Goal: Transaction & Acquisition: Book appointment/travel/reservation

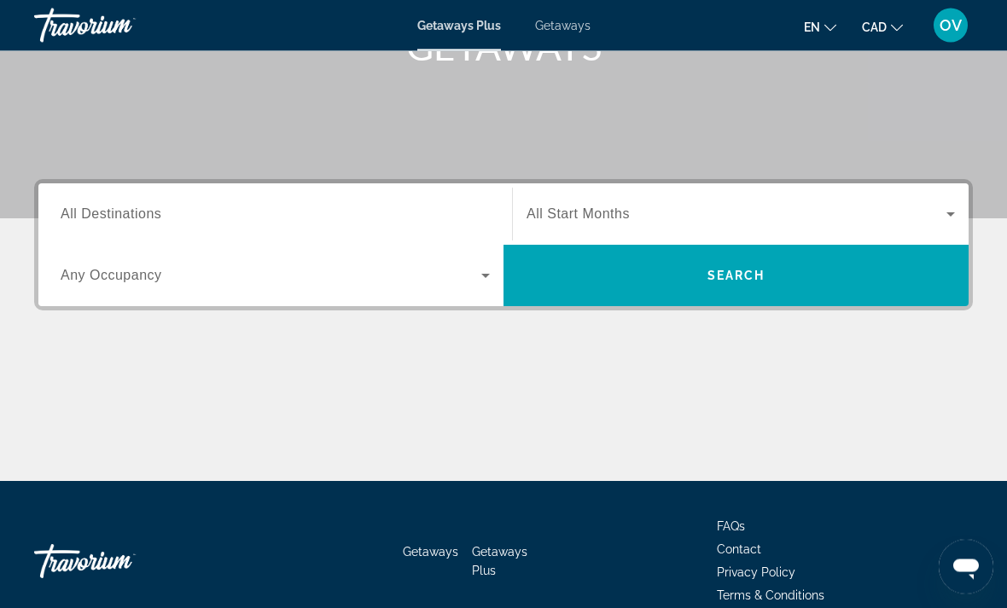
click at [130, 212] on span "All Destinations" at bounding box center [111, 214] width 101 height 15
click at [130, 212] on input "Destination All Destinations" at bounding box center [275, 216] width 429 height 20
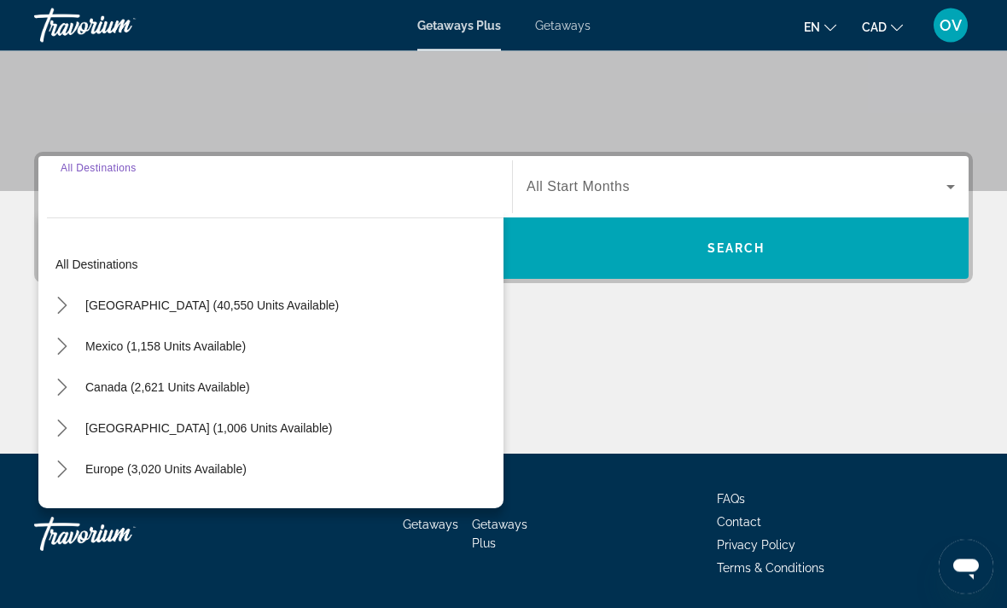
scroll to position [321, 0]
click at [340, 445] on span "Select destination: Caribbean & Atlantic Islands (1,006 units available)" at bounding box center [209, 428] width 264 height 41
type input "**********"
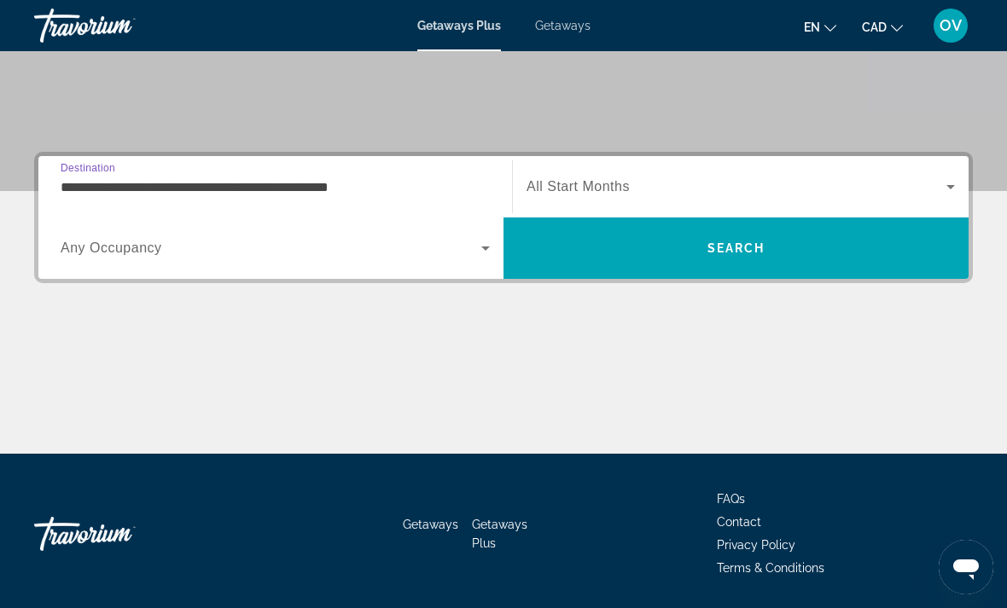
click at [812, 255] on span "Search" at bounding box center [735, 248] width 465 height 41
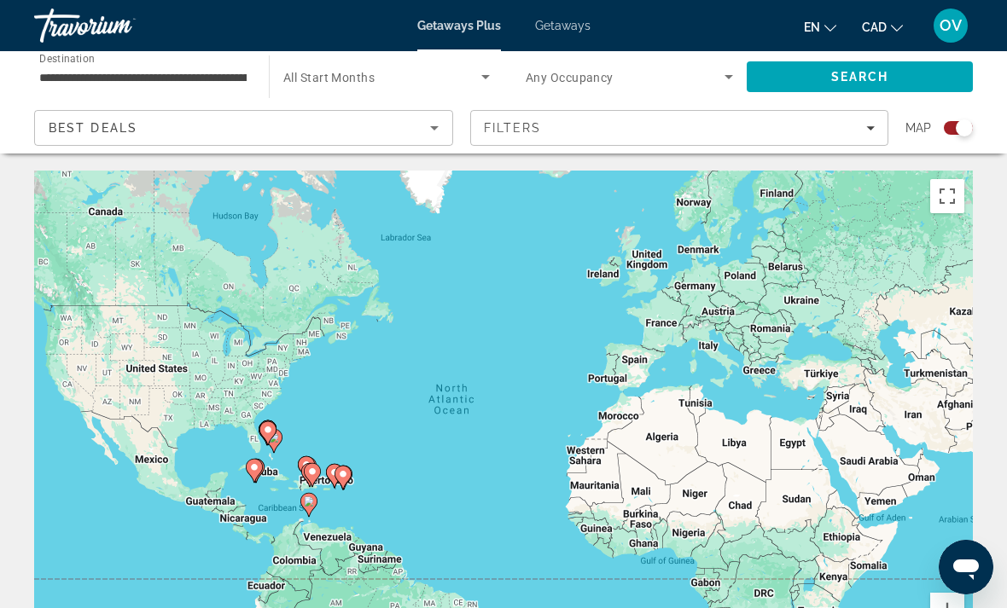
click at [163, 119] on div "Best Deals" at bounding box center [239, 128] width 381 height 20
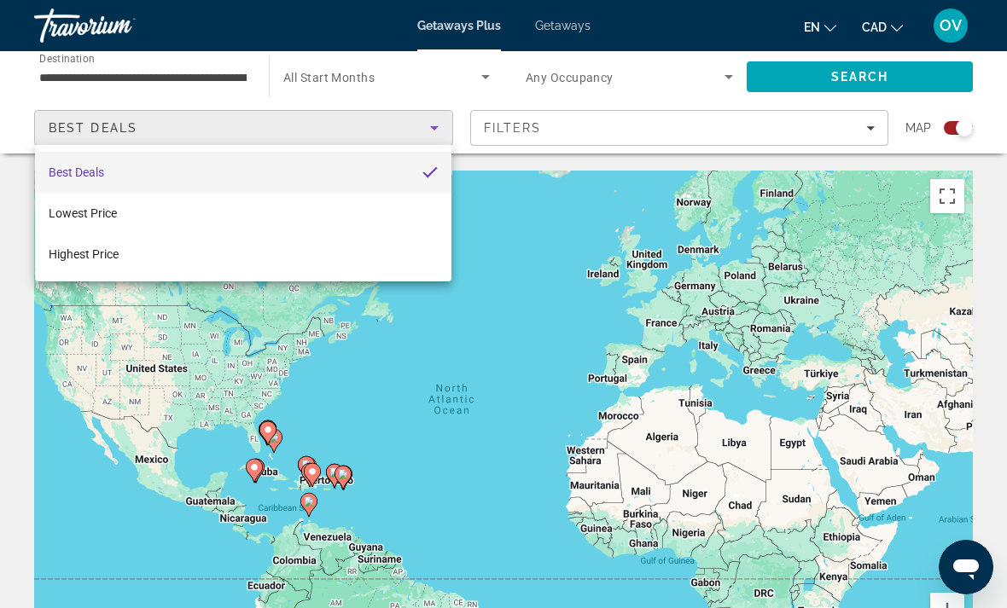
click at [644, 182] on div at bounding box center [503, 304] width 1007 height 608
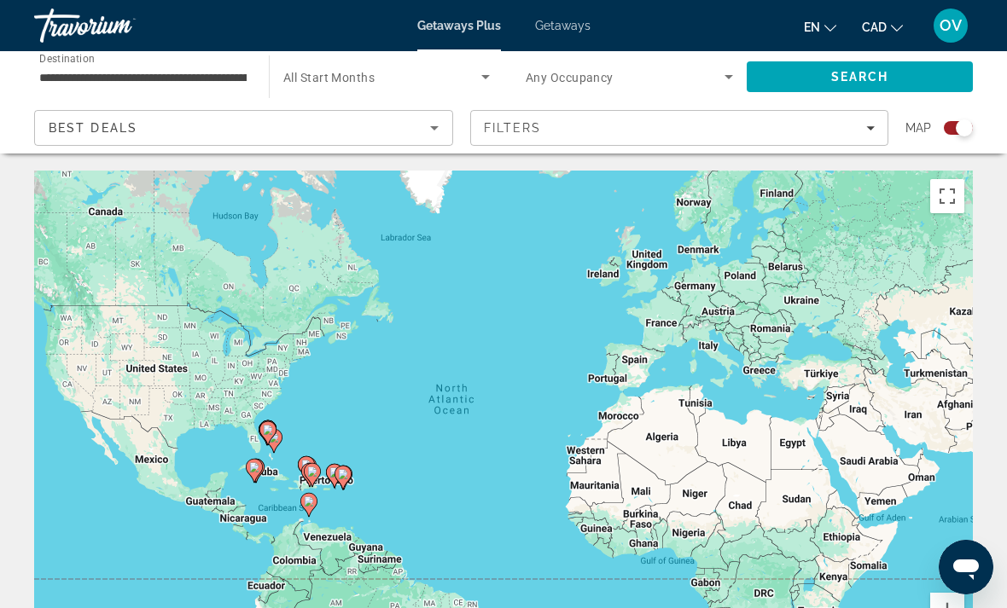
click at [891, 75] on span "Search" at bounding box center [859, 76] width 226 height 41
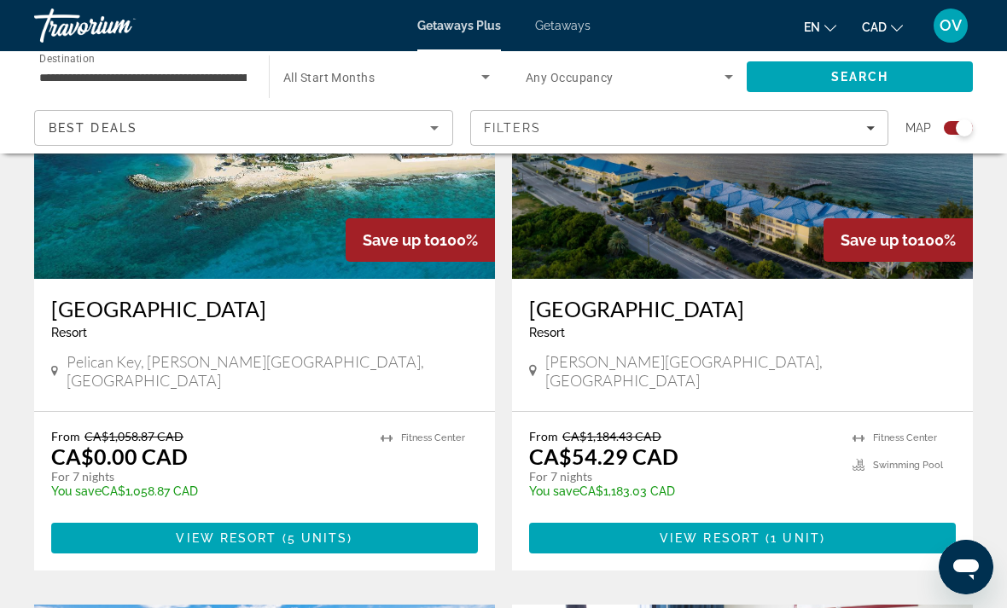
scroll to position [1391, 0]
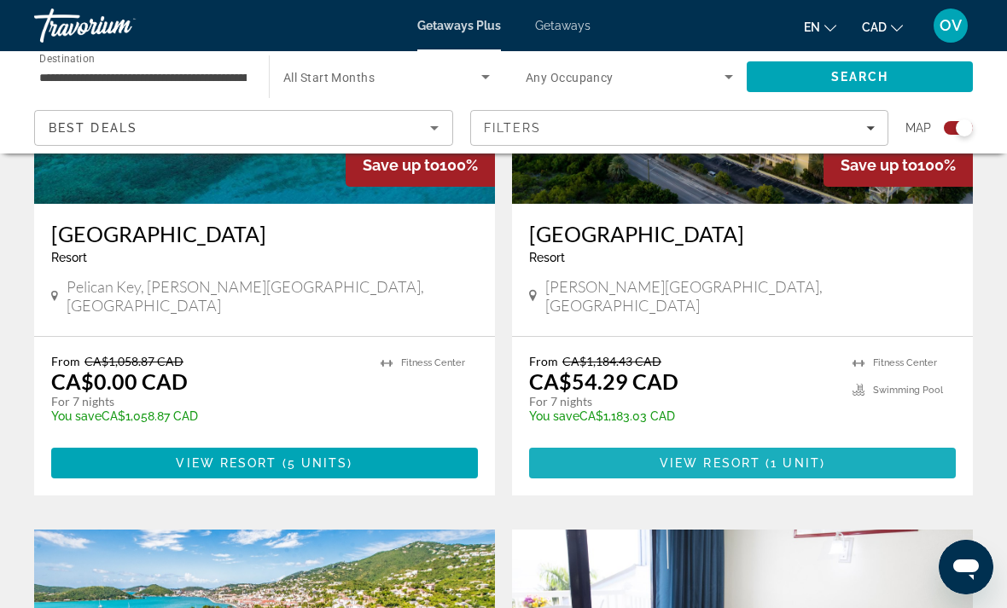
click at [778, 456] on span "Main content" at bounding box center [742, 463] width 427 height 41
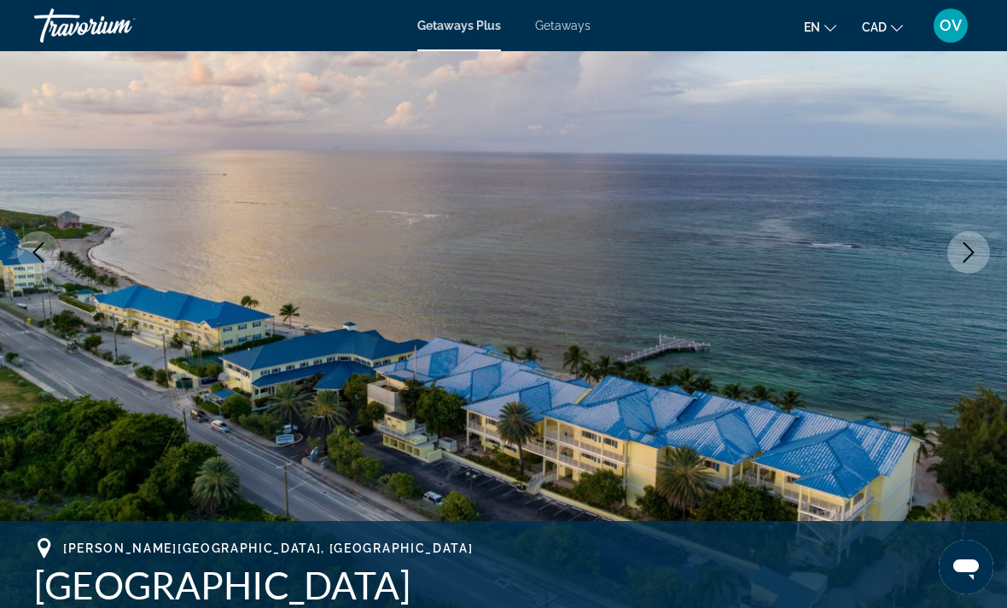
scroll to position [210, 0]
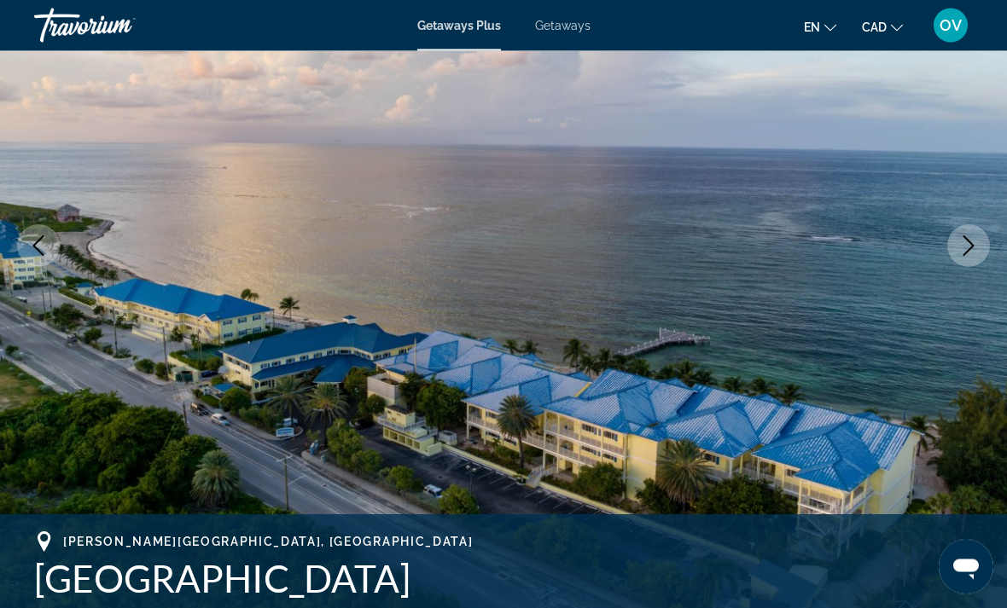
click at [970, 254] on icon "Next image" at bounding box center [968, 246] width 20 height 20
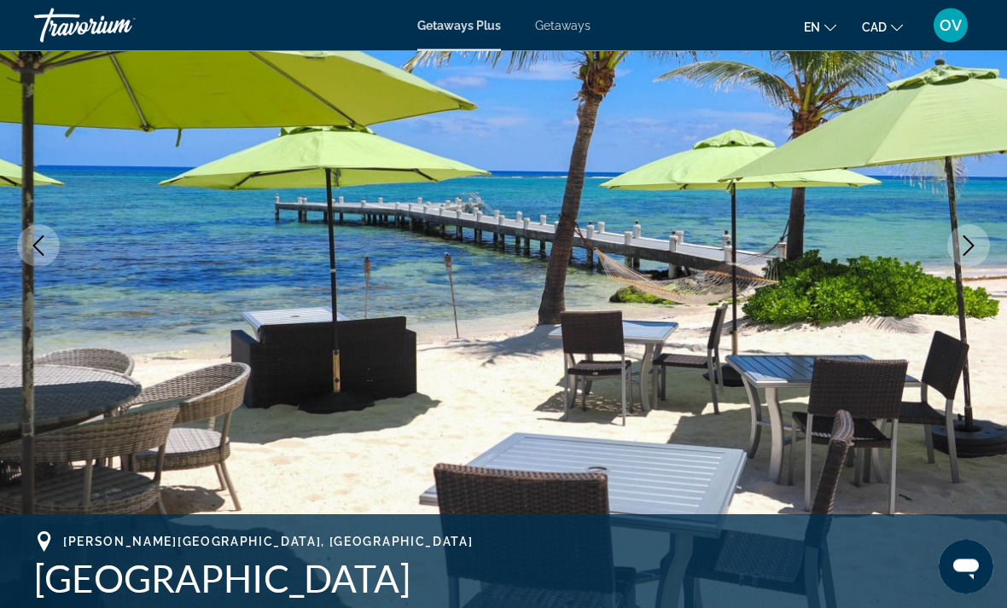
scroll to position [211, 0]
click at [973, 232] on button "Next image" at bounding box center [968, 245] width 43 height 43
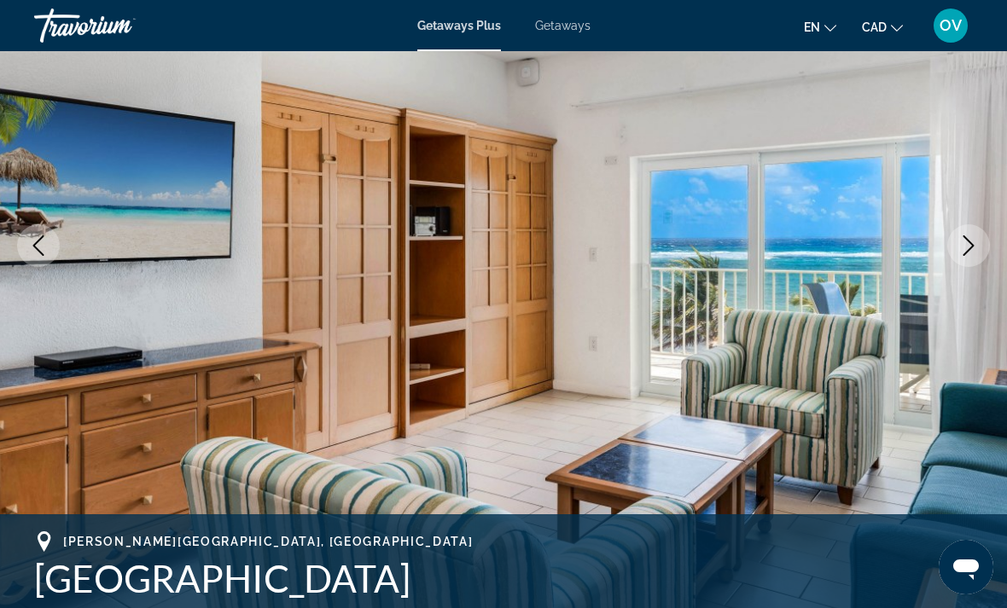
click at [960, 241] on icon "Next image" at bounding box center [968, 245] width 20 height 20
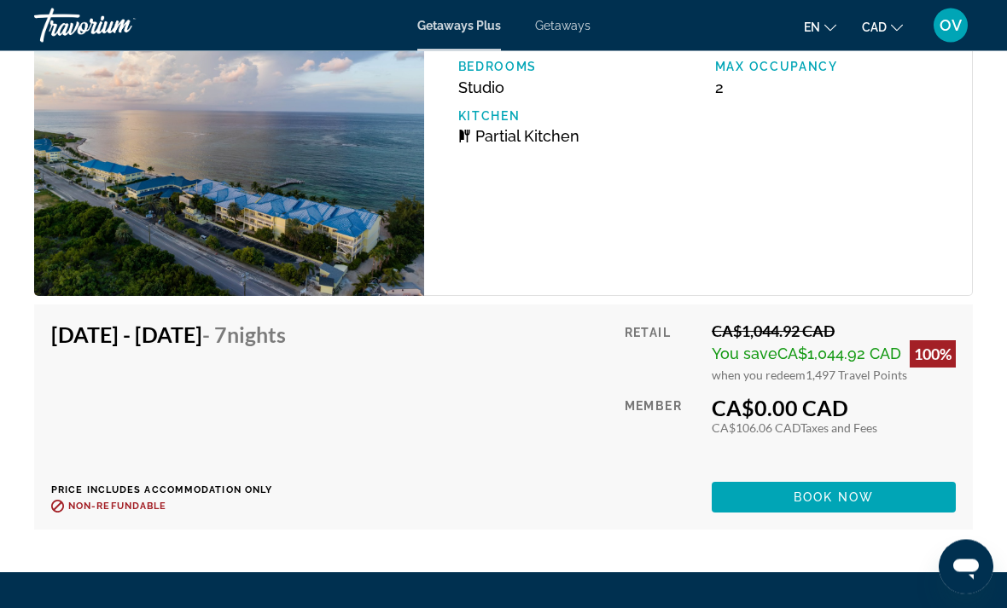
scroll to position [3347, 0]
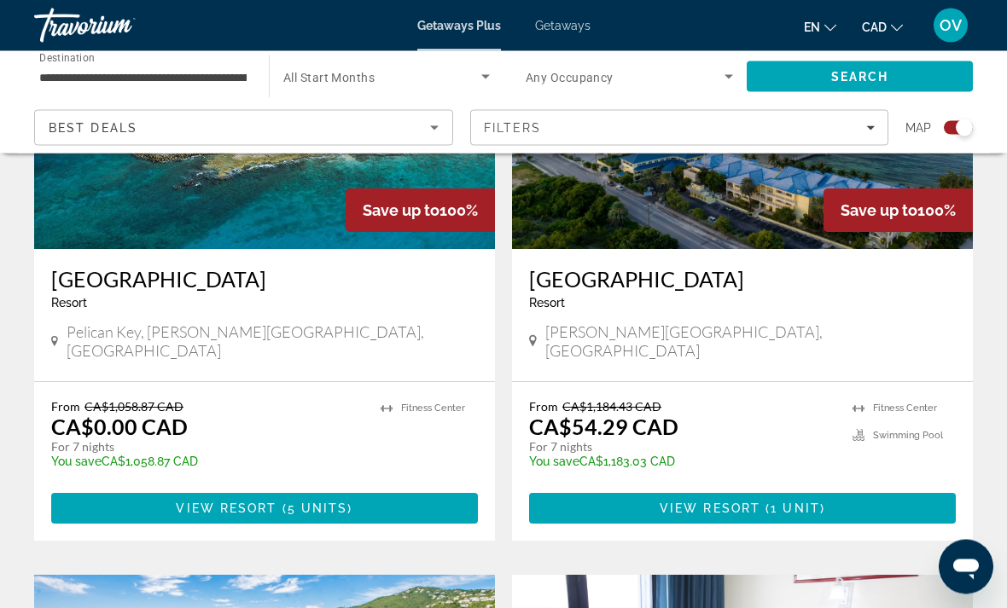
scroll to position [1347, 0]
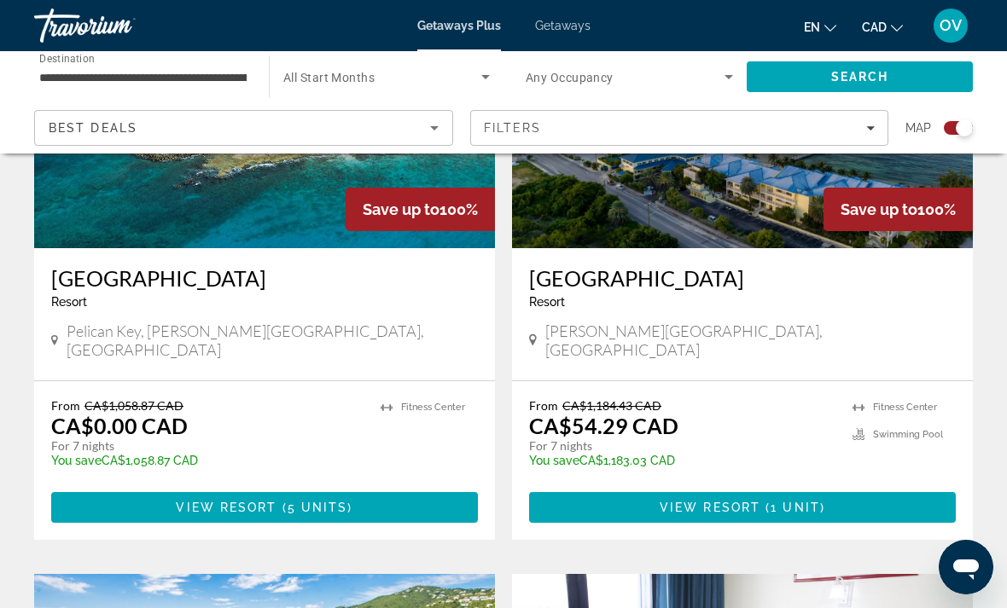
click at [377, 487] on span "Main content" at bounding box center [264, 507] width 427 height 41
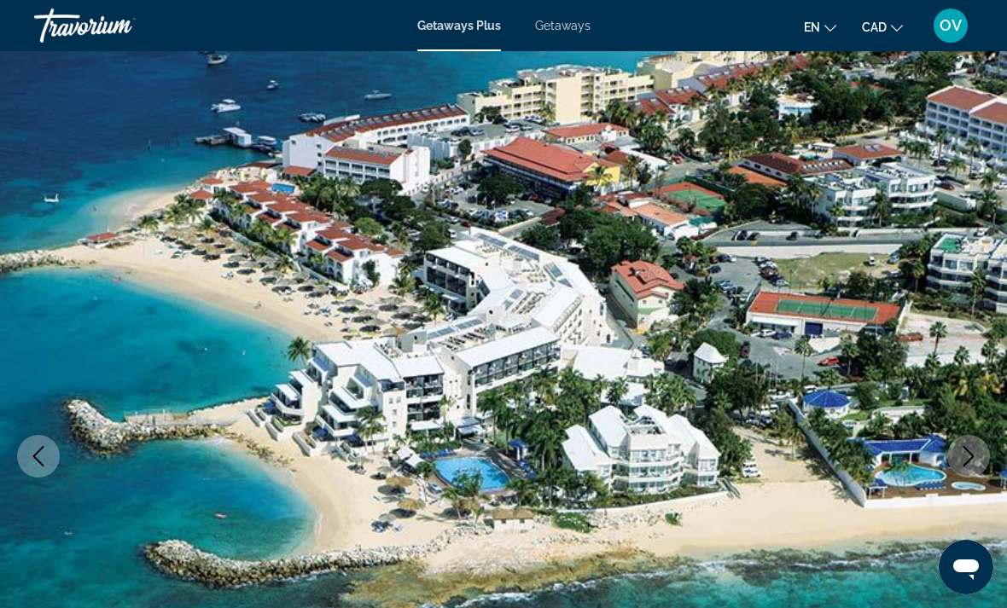
click at [964, 467] on button "Next image" at bounding box center [968, 456] width 43 height 43
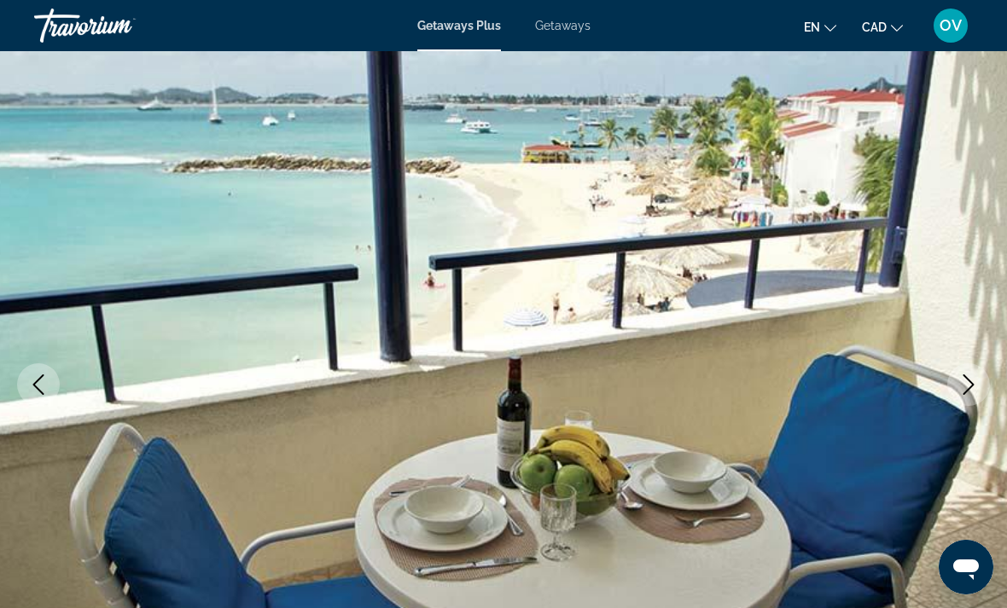
scroll to position [79, 0]
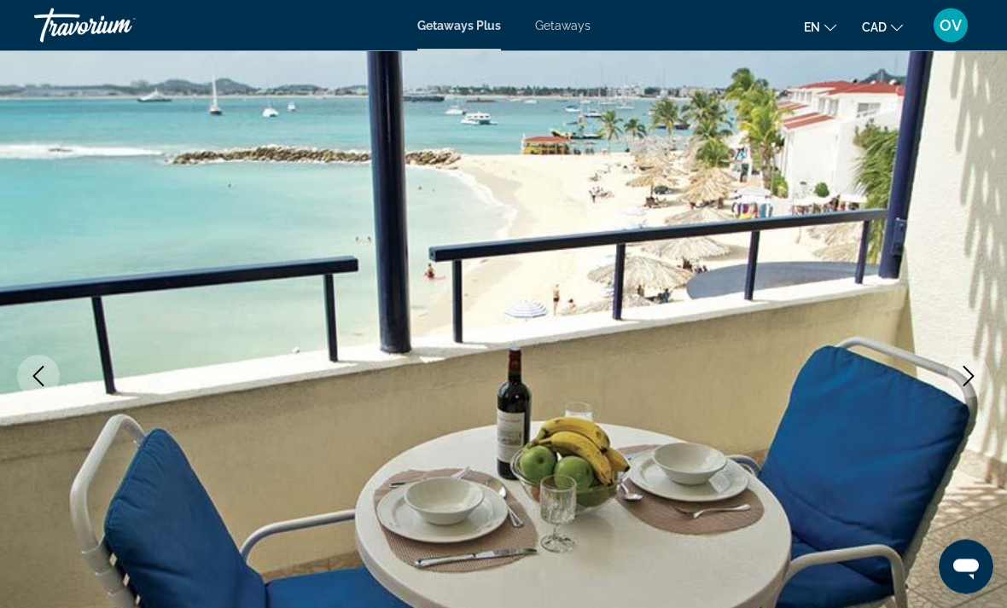
click at [961, 372] on icon "Next image" at bounding box center [968, 377] width 20 height 20
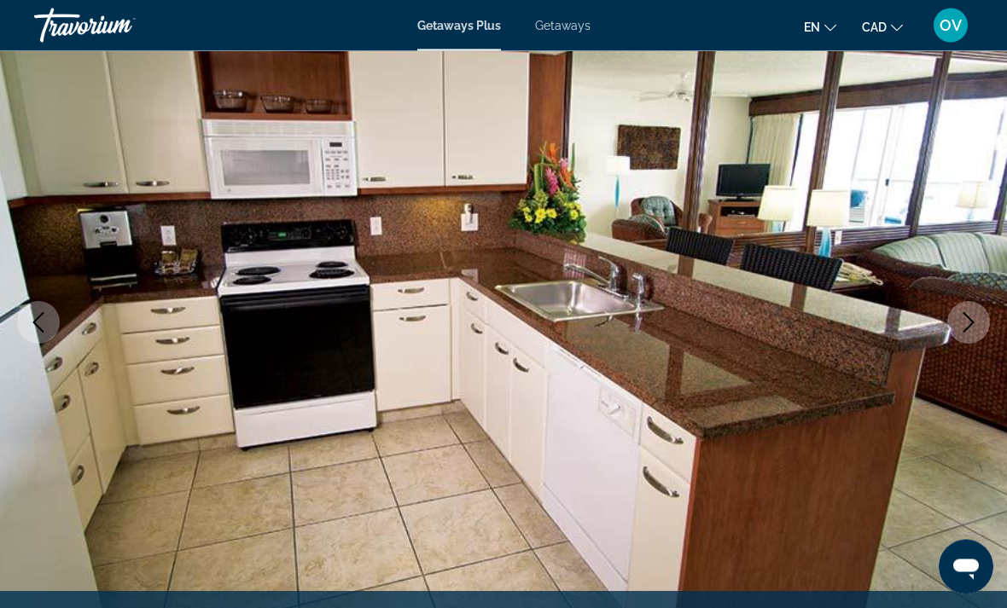
scroll to position [137, 0]
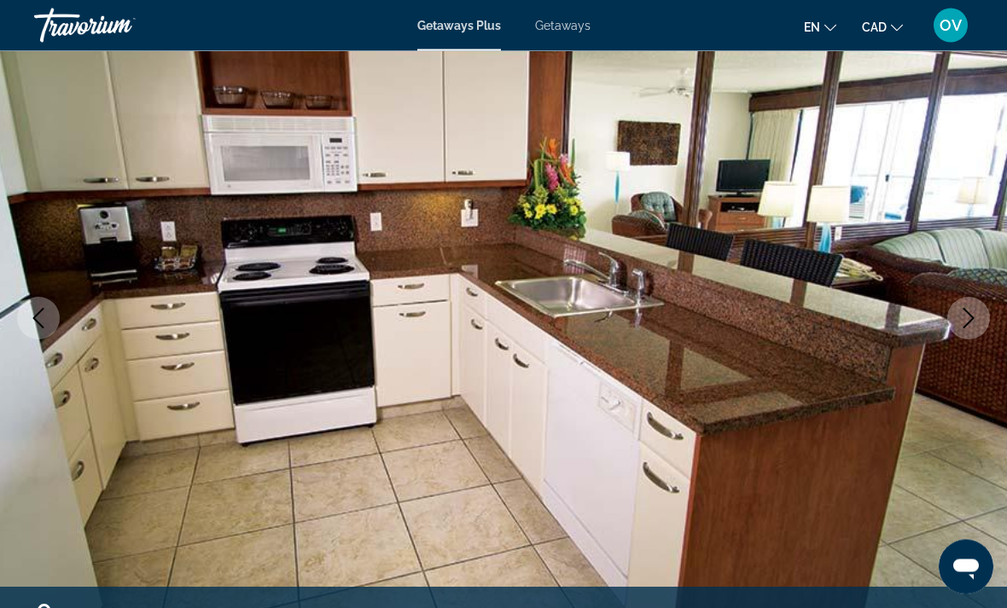
click at [966, 313] on icon "Next image" at bounding box center [968, 319] width 20 height 20
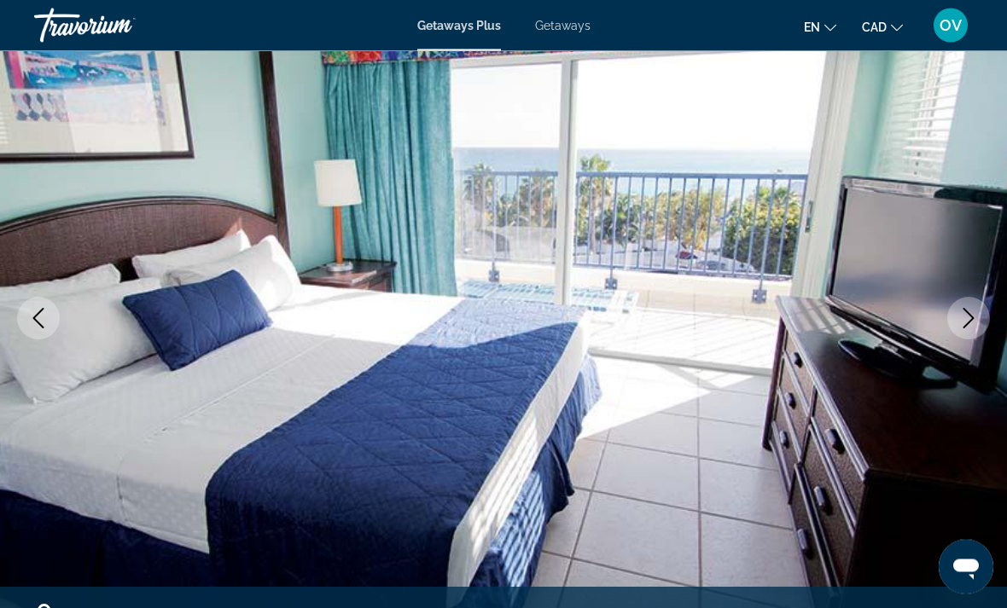
click at [960, 323] on icon "Next image" at bounding box center [968, 319] width 20 height 20
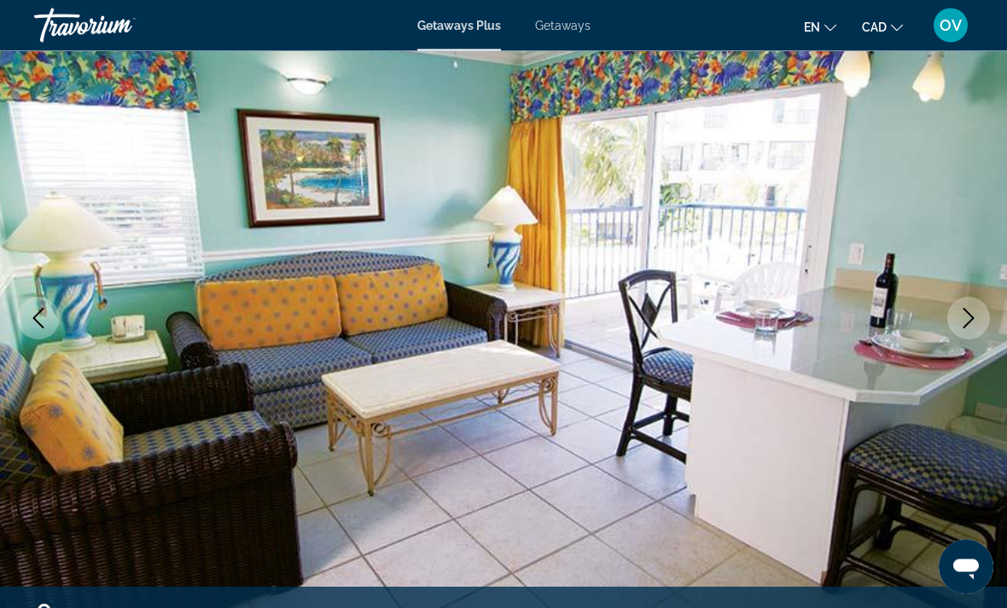
click at [964, 311] on icon "Next image" at bounding box center [968, 319] width 20 height 20
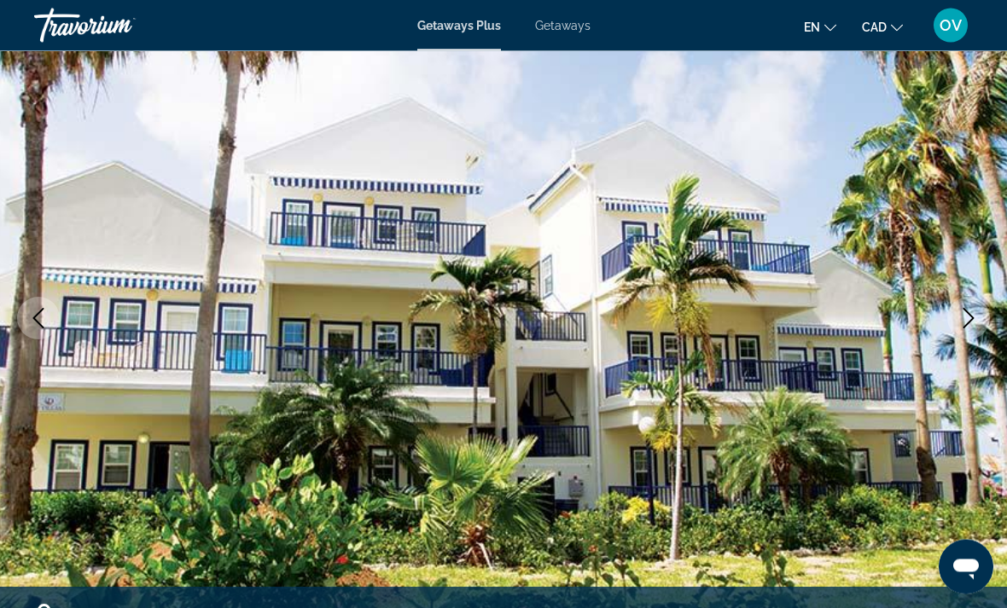
click at [956, 319] on button "Next image" at bounding box center [968, 319] width 43 height 43
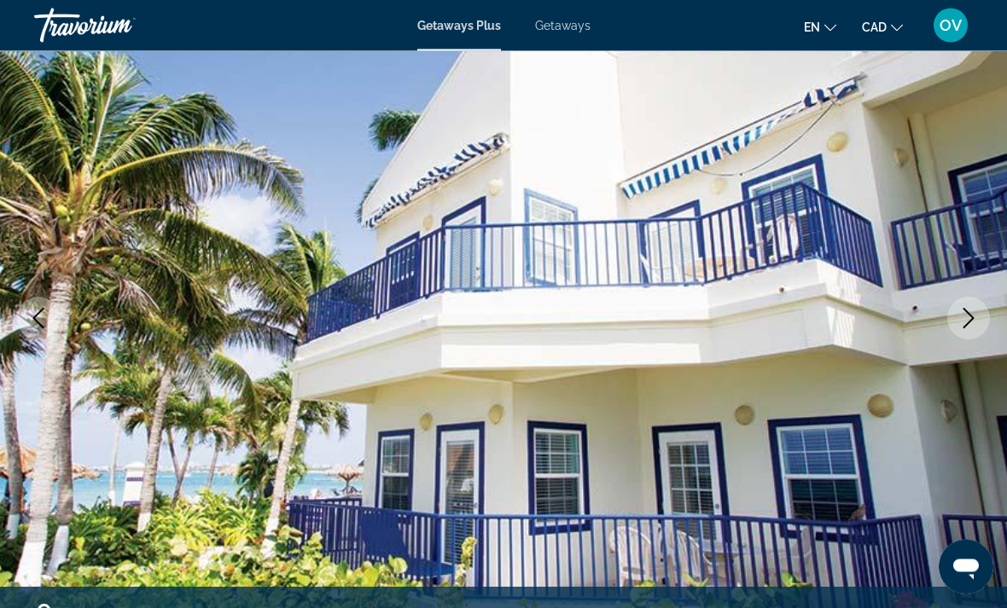
click at [968, 316] on icon "Next image" at bounding box center [968, 319] width 20 height 20
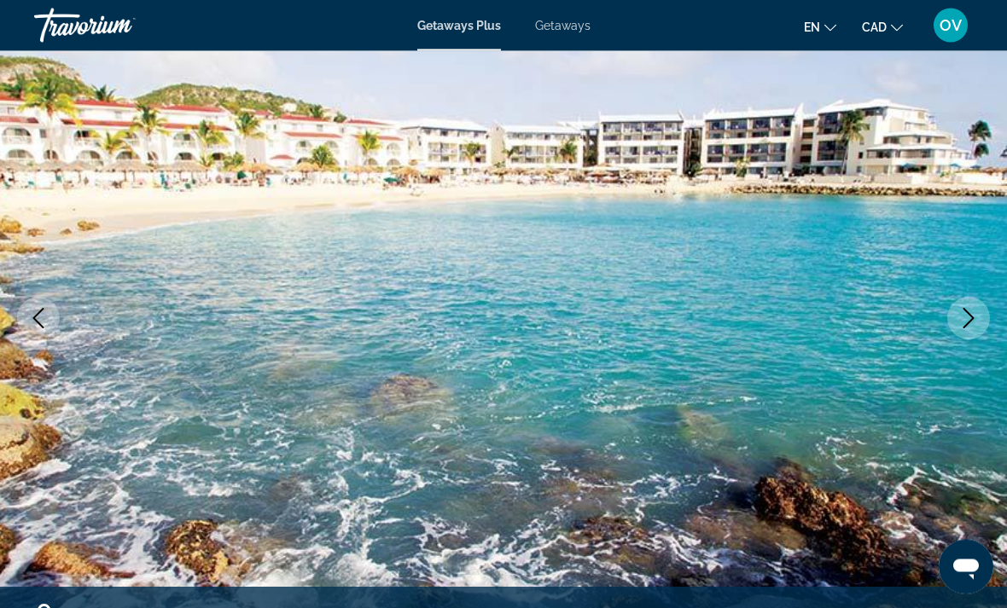
click at [977, 315] on icon "Next image" at bounding box center [968, 319] width 20 height 20
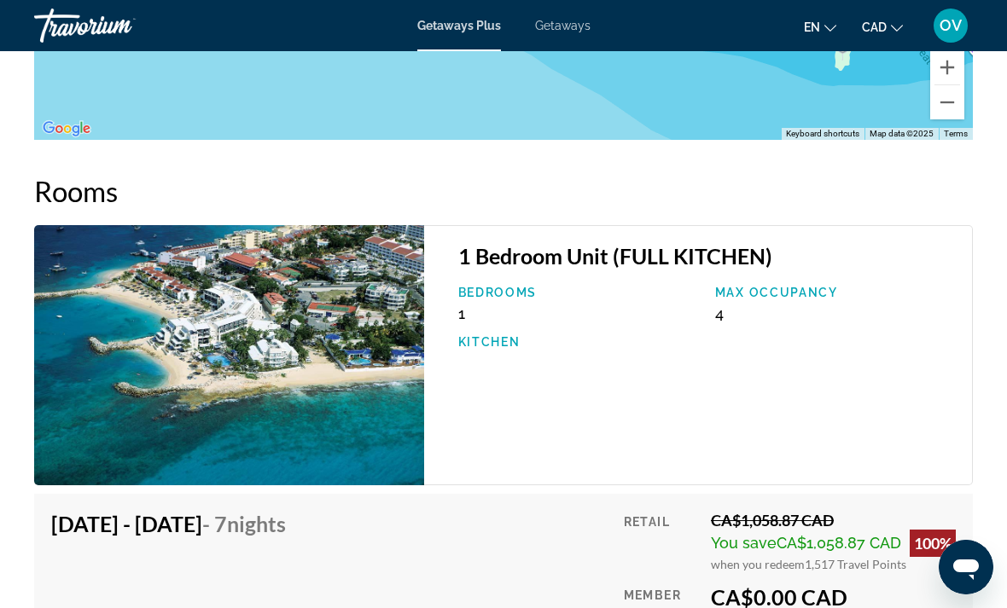
scroll to position [2997, 0]
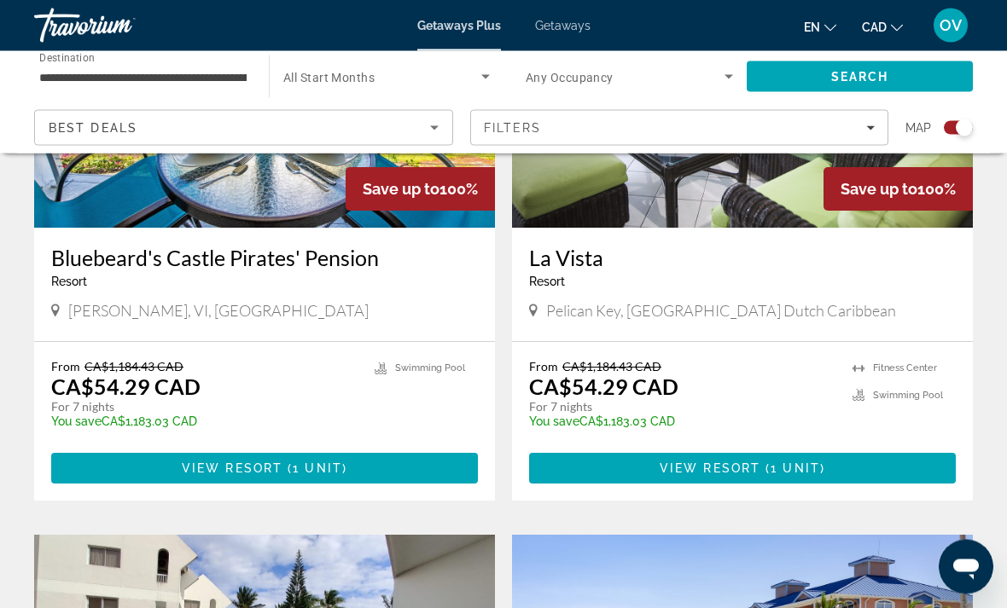
scroll to position [1972, 0]
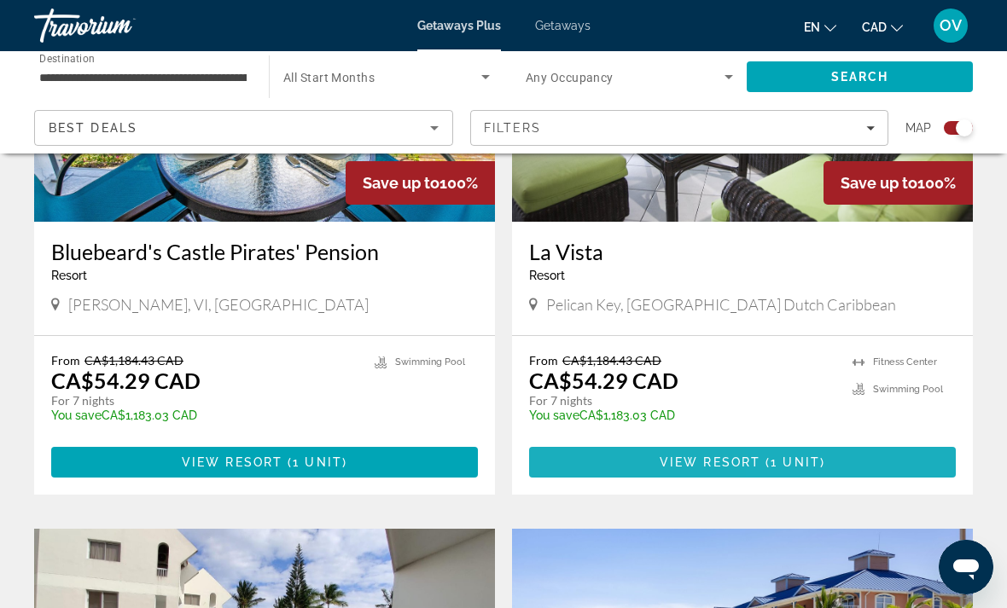
click at [858, 442] on span "Main content" at bounding box center [742, 462] width 427 height 41
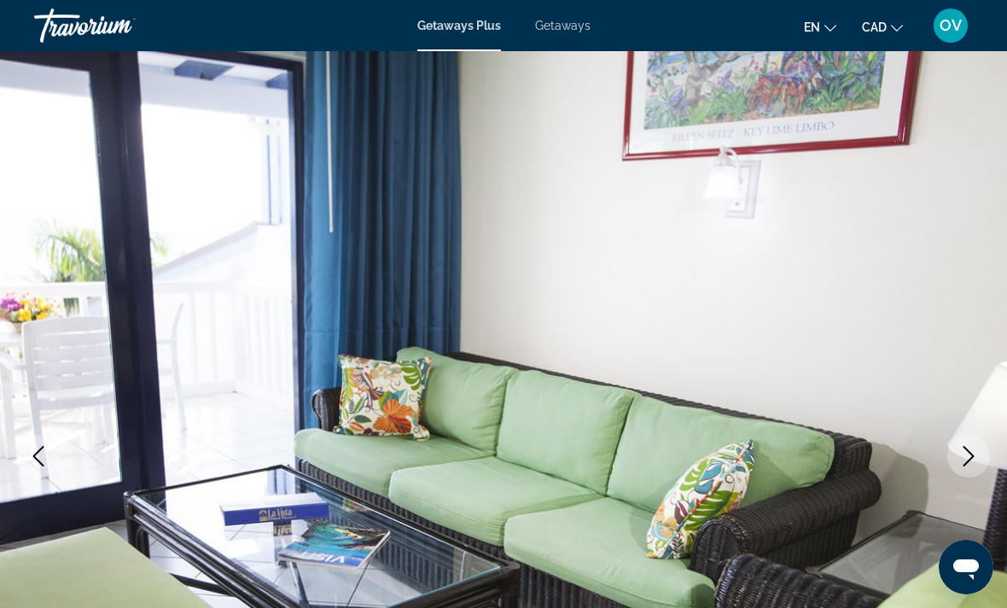
click at [963, 457] on icon "Next image" at bounding box center [968, 456] width 20 height 20
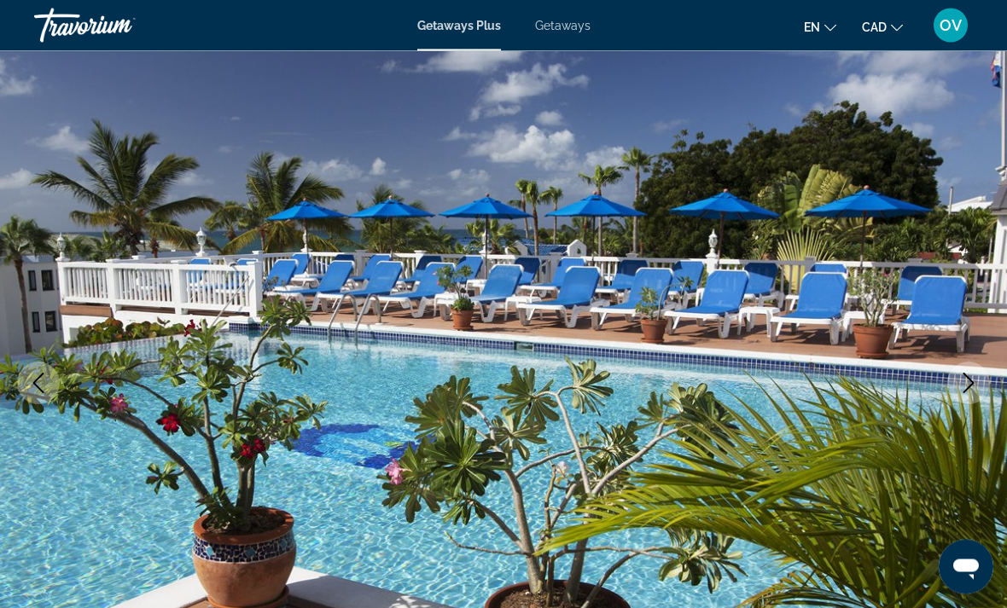
click at [959, 391] on icon "Next image" at bounding box center [968, 384] width 20 height 20
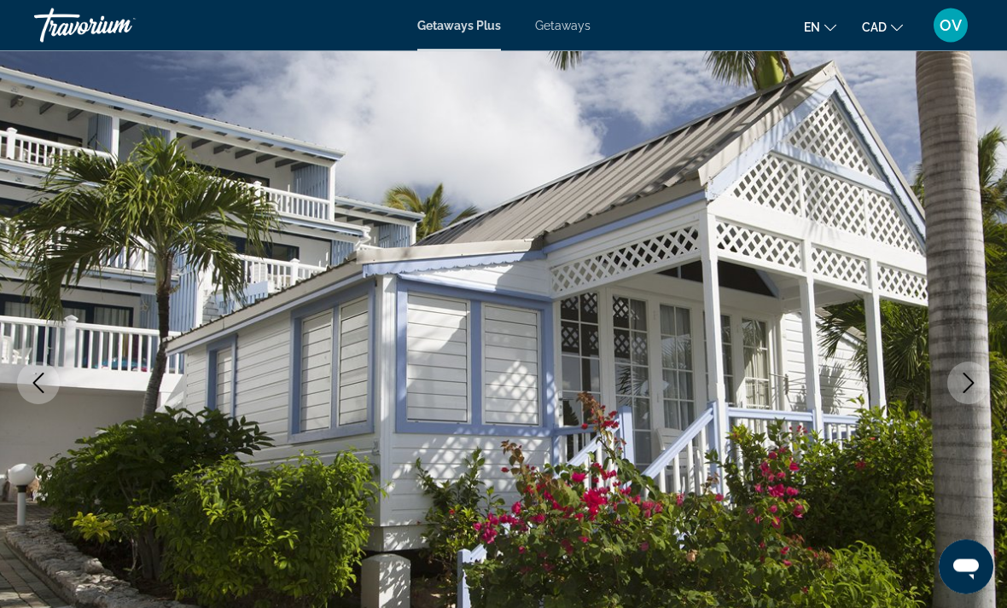
scroll to position [73, 0]
click at [974, 388] on icon "Next image" at bounding box center [968, 383] width 20 height 20
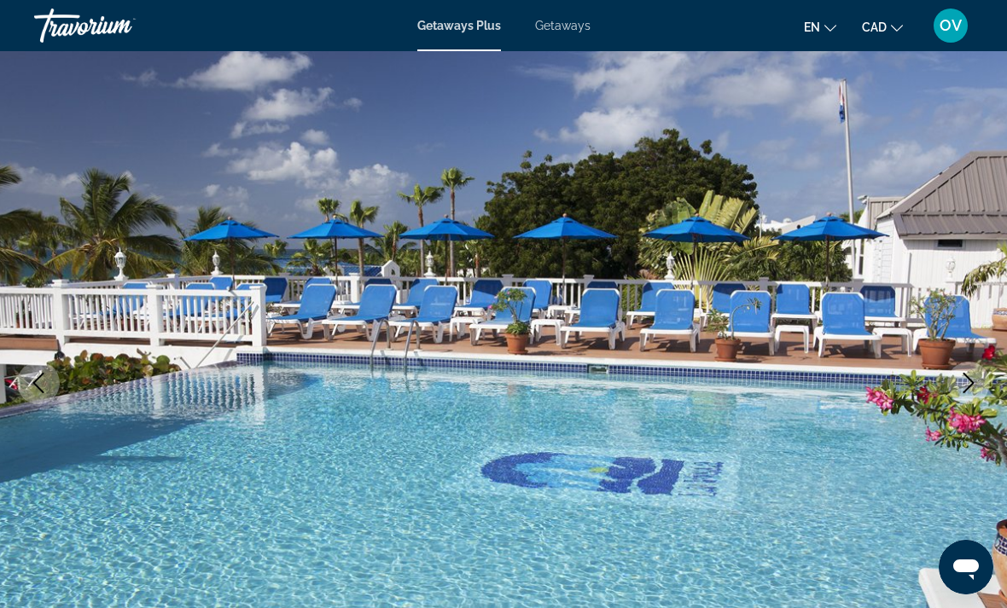
click at [993, 375] on img "Main content" at bounding box center [503, 383] width 1007 height 810
click at [983, 370] on button "Next image" at bounding box center [968, 383] width 43 height 43
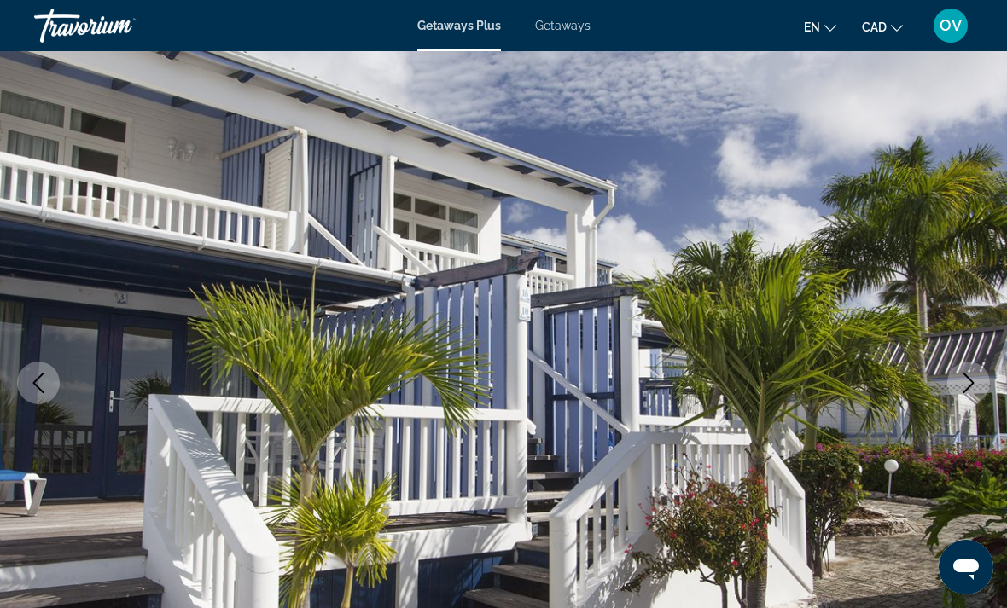
click at [967, 380] on icon "Next image" at bounding box center [968, 383] width 20 height 20
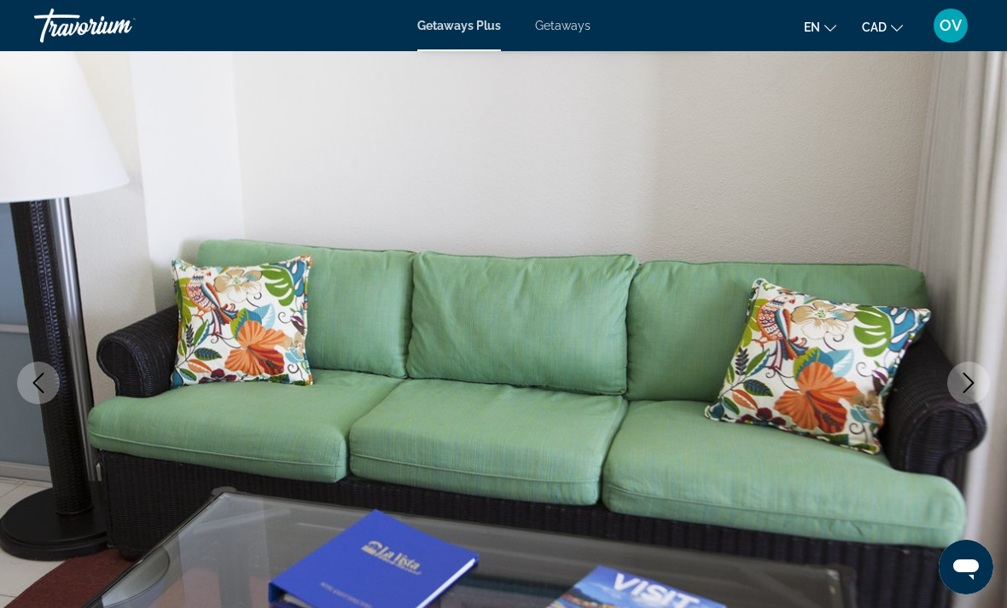
click at [973, 387] on icon "Next image" at bounding box center [968, 383] width 20 height 20
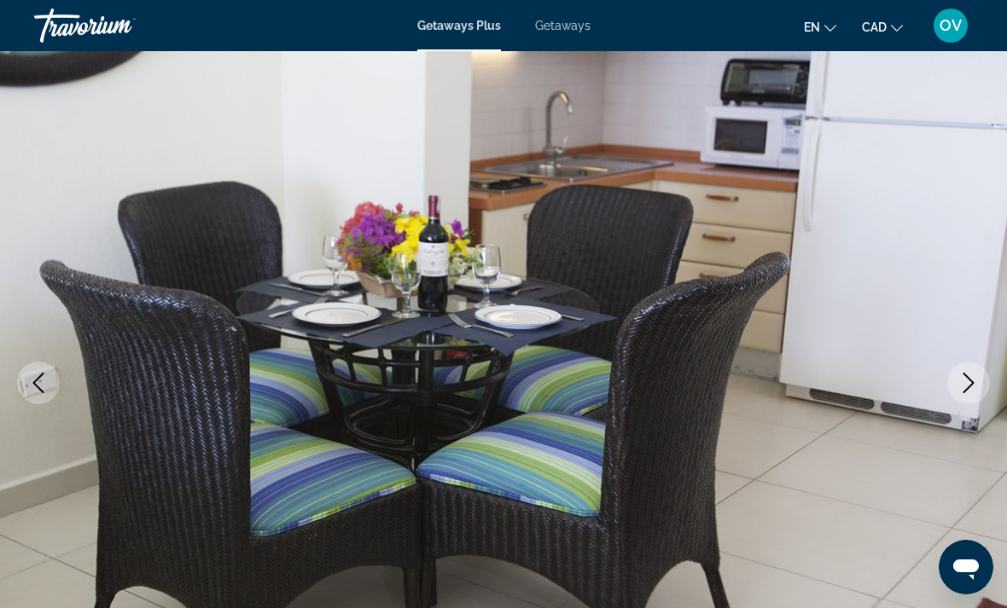
click at [979, 380] on button "Next image" at bounding box center [968, 383] width 43 height 43
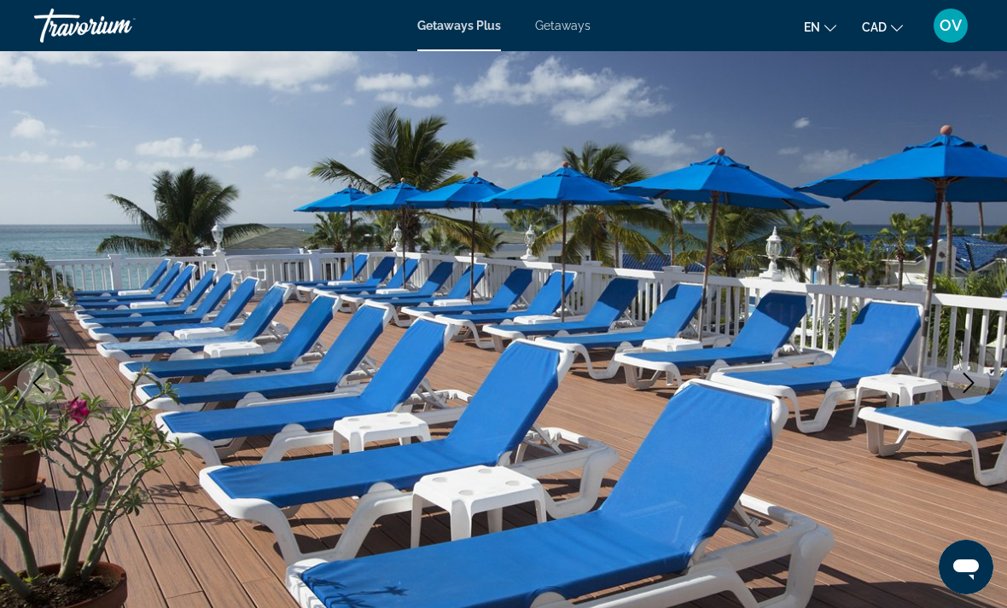
click at [976, 375] on icon "Next image" at bounding box center [968, 383] width 20 height 20
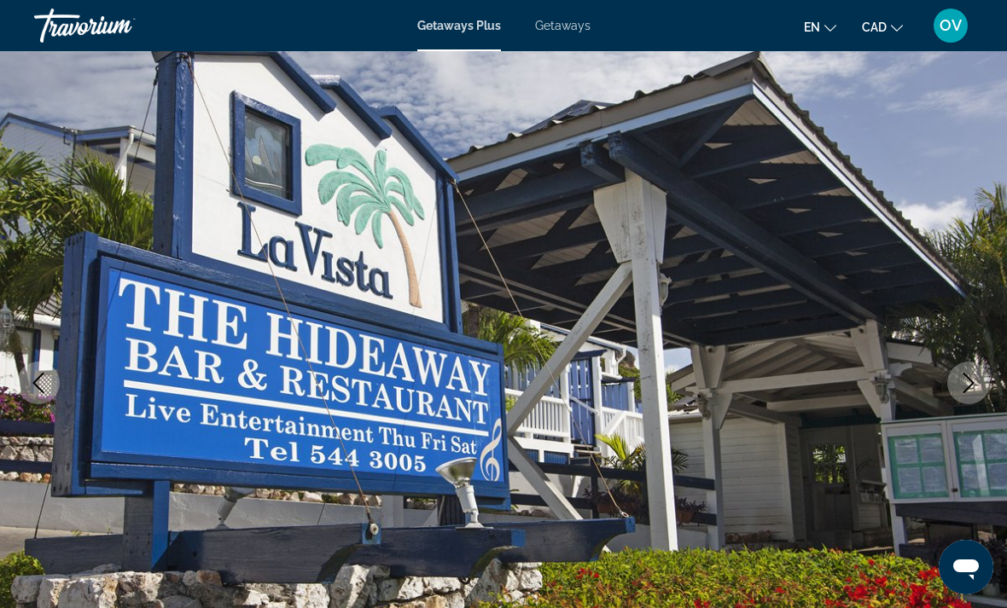
click at [974, 369] on button "Next image" at bounding box center [968, 383] width 43 height 43
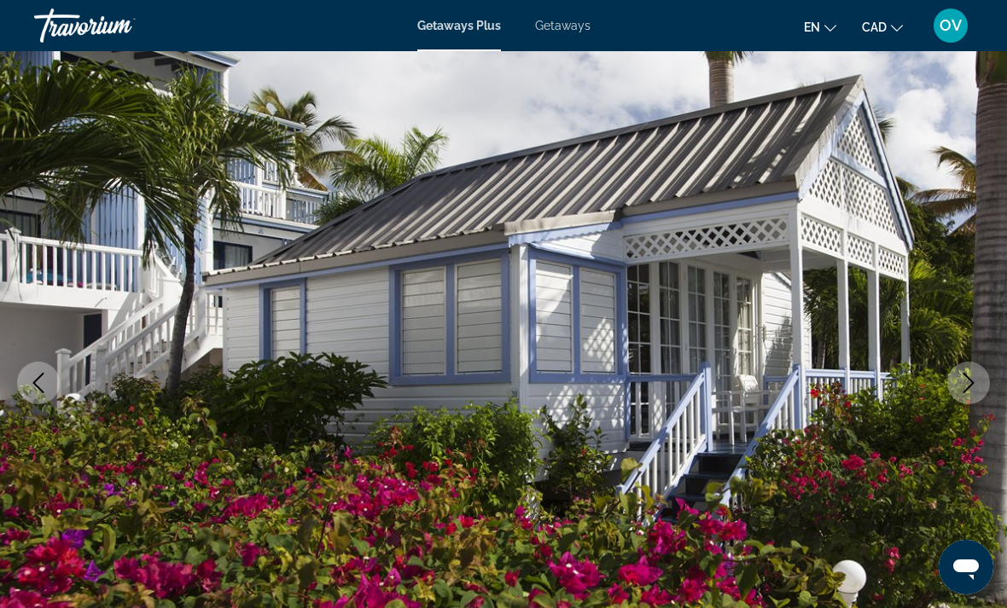
click at [973, 378] on icon "Next image" at bounding box center [968, 383] width 20 height 20
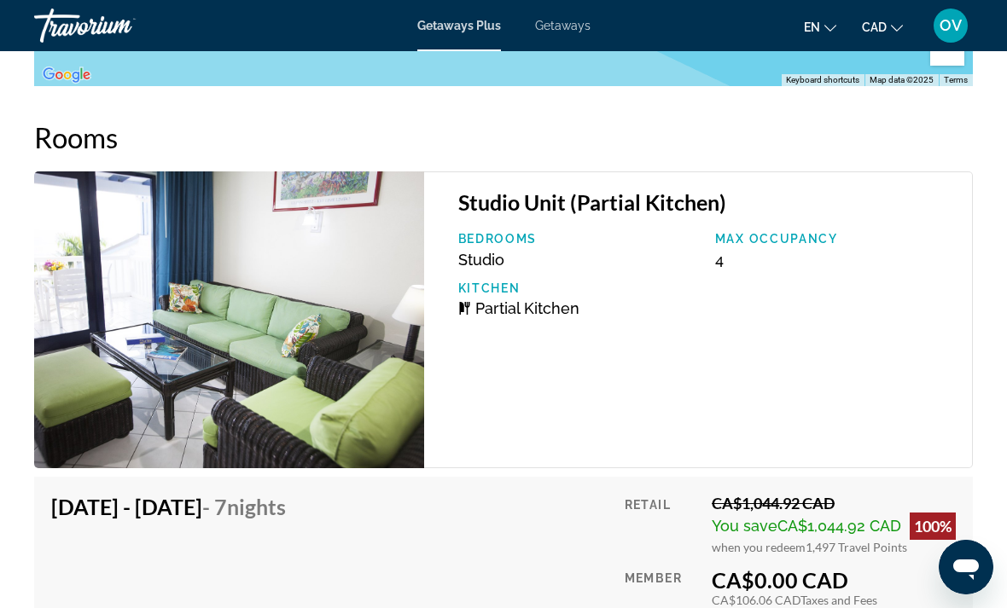
scroll to position [3139, 0]
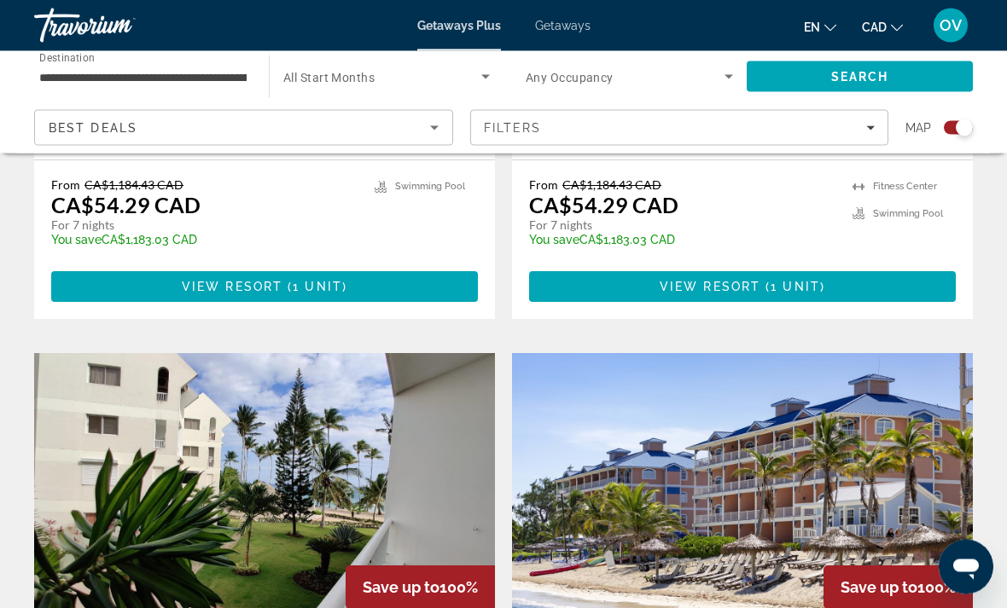
scroll to position [2148, 0]
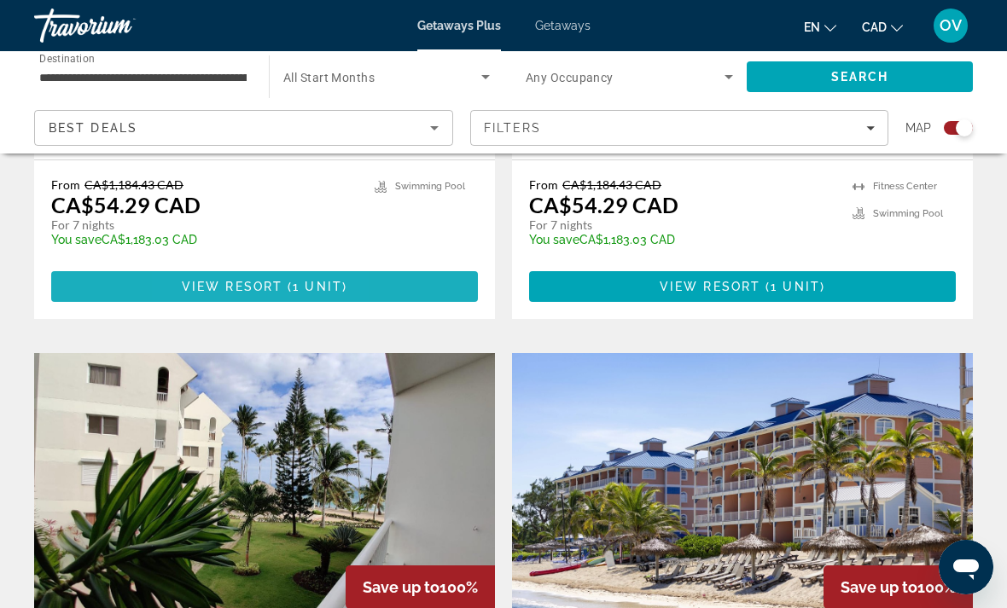
click at [206, 280] on span "View Resort" at bounding box center [232, 287] width 101 height 14
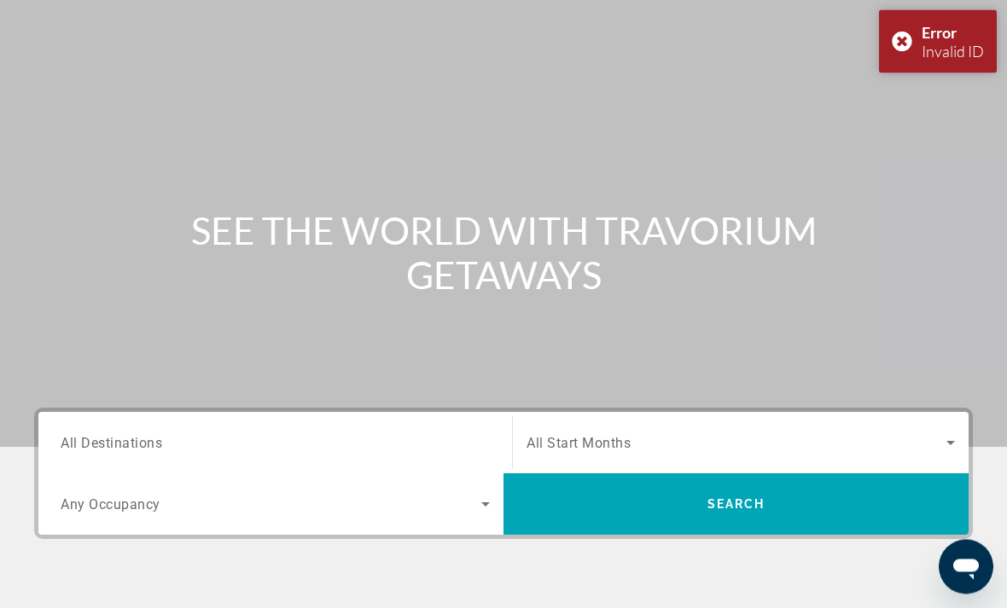
scroll to position [321, 0]
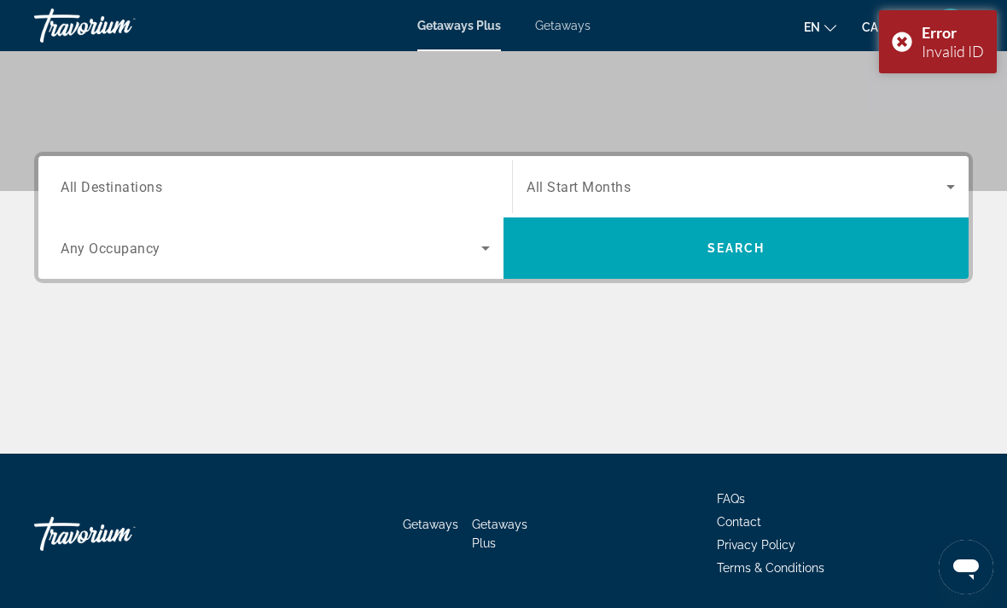
click at [144, 185] on span "All Destinations" at bounding box center [112, 186] width 102 height 16
click at [144, 185] on input "Destination All Destinations" at bounding box center [275, 187] width 429 height 20
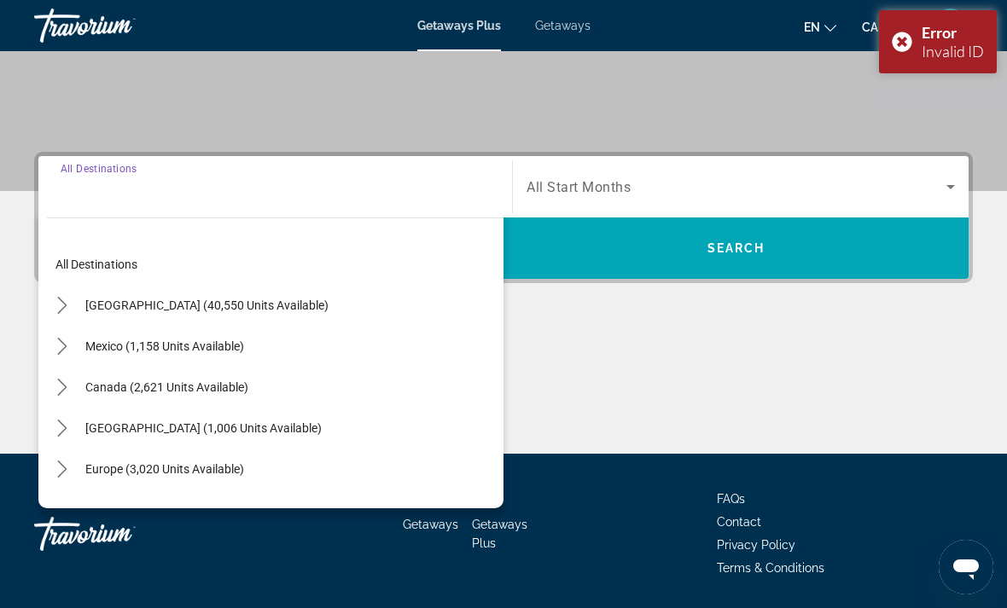
click at [129, 189] on input "Destination All Destinations" at bounding box center [275, 187] width 429 height 20
click at [127, 429] on span "[GEOGRAPHIC_DATA] (1,006 units available)" at bounding box center [203, 428] width 236 height 14
type input "**********"
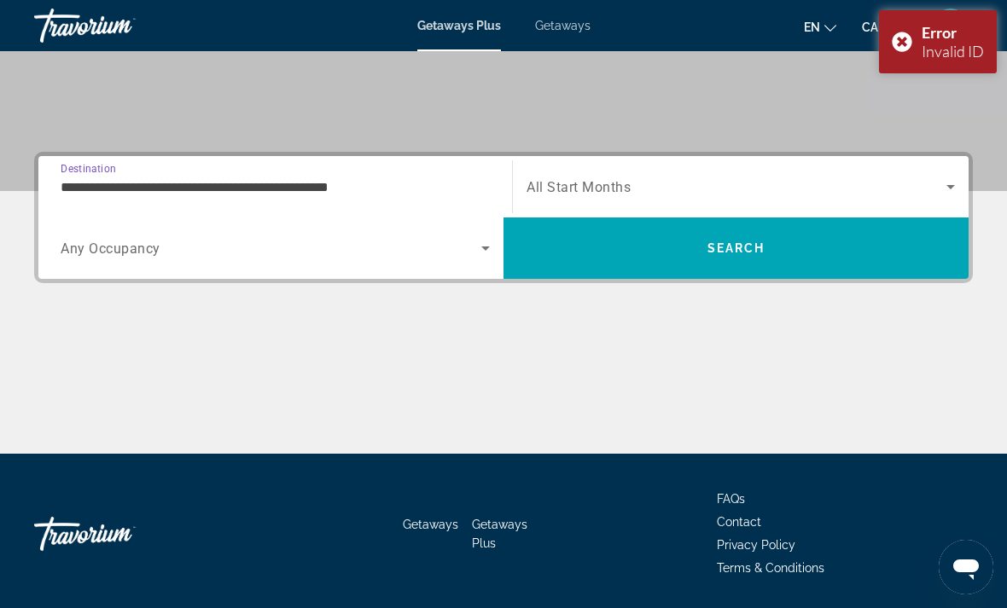
click at [898, 246] on span "Search" at bounding box center [735, 248] width 465 height 41
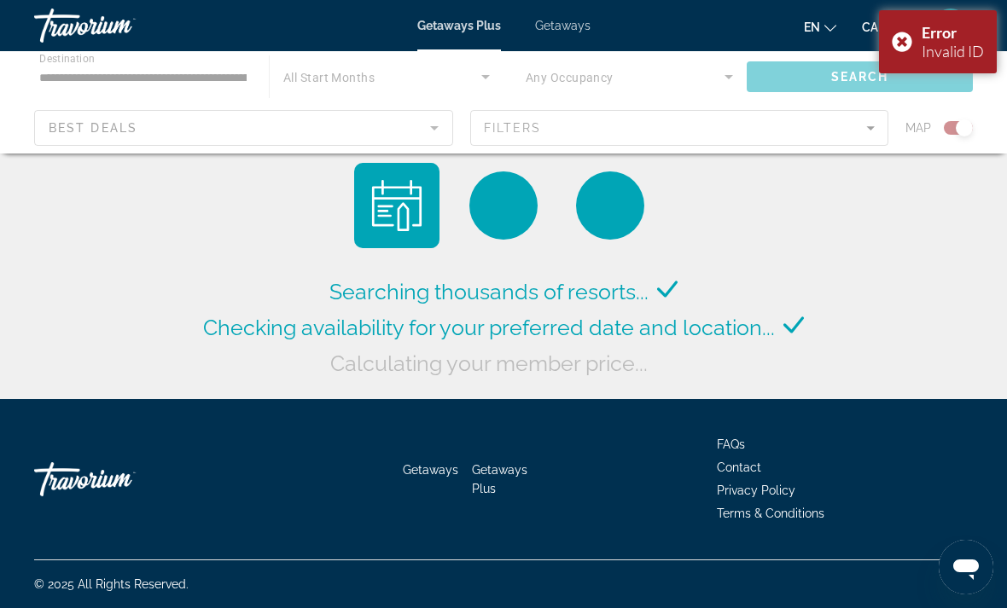
click at [911, 44] on div "Error Invalid ID" at bounding box center [938, 41] width 118 height 63
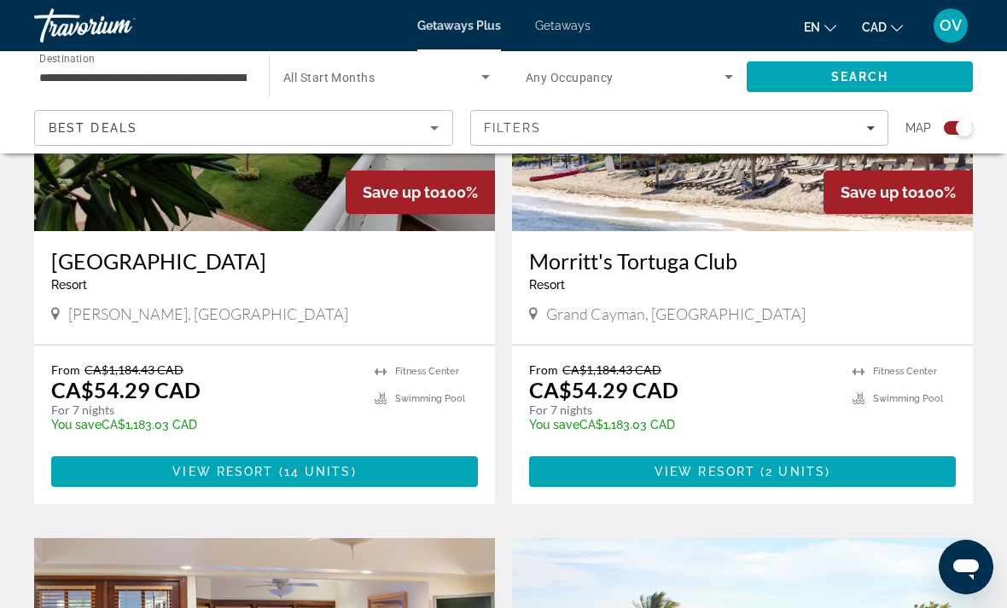
scroll to position [2545, 0]
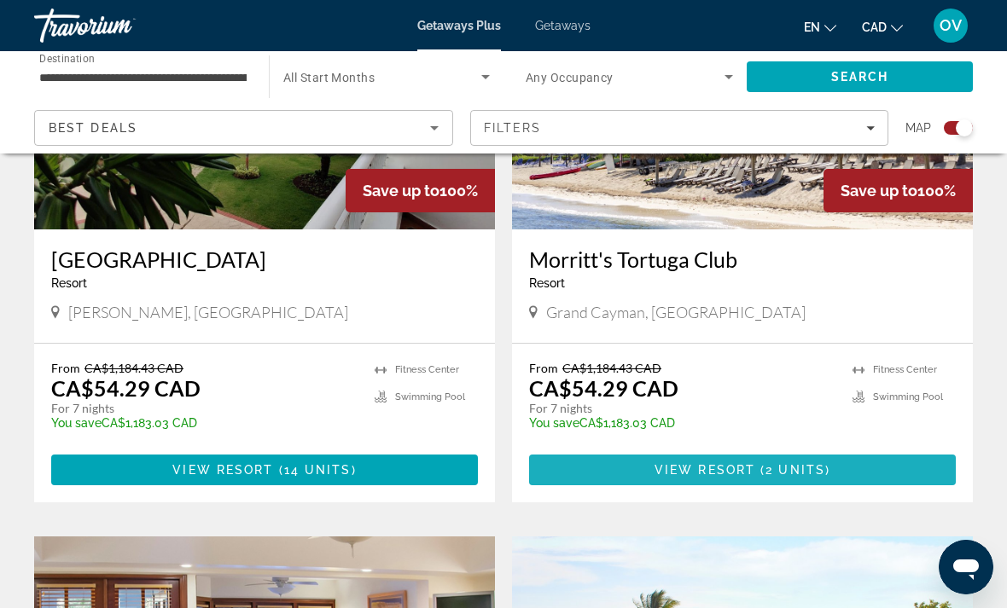
click at [877, 452] on span "Main content" at bounding box center [742, 470] width 427 height 41
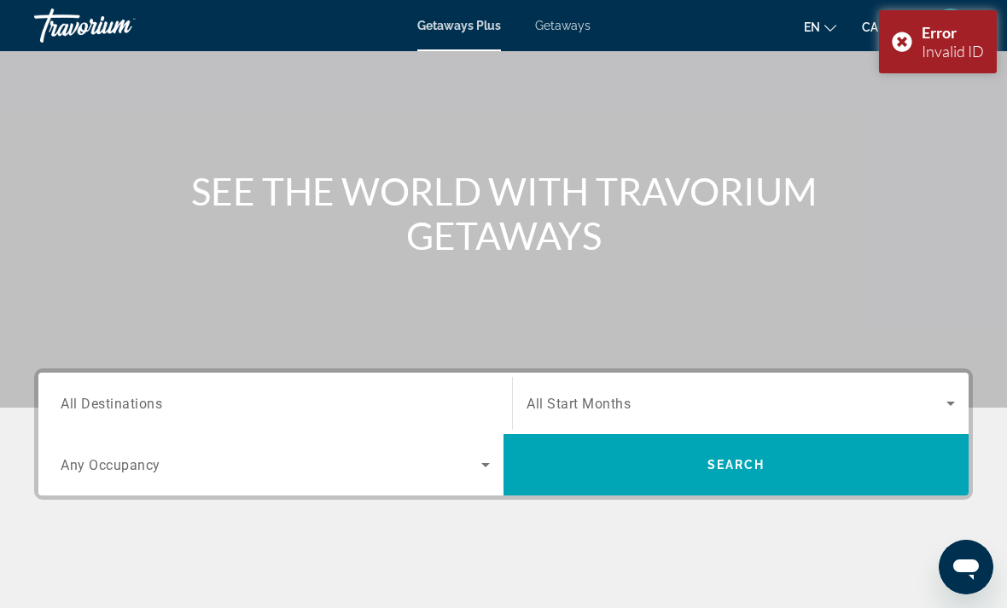
scroll to position [321, 0]
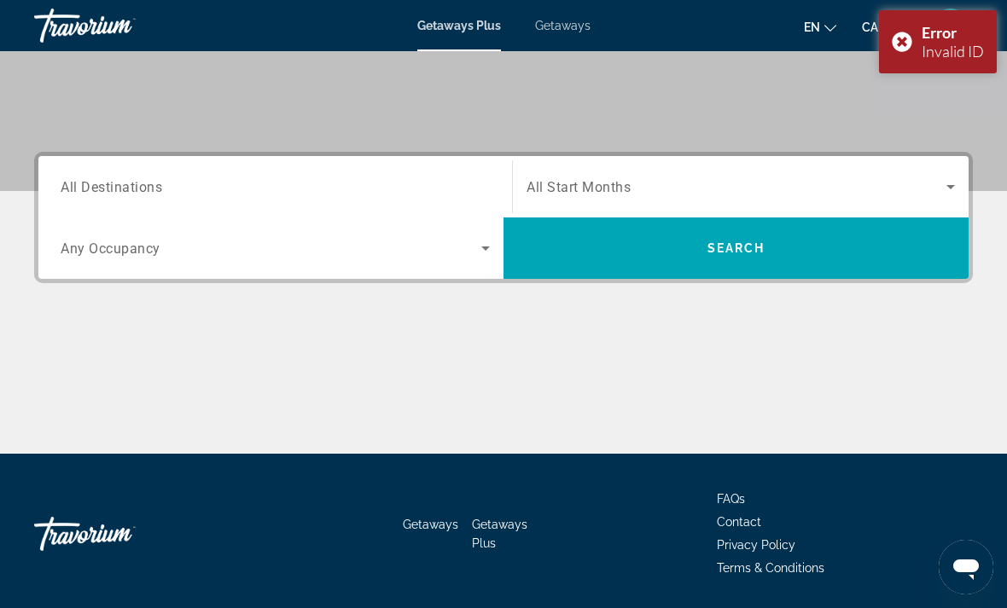
click at [909, 38] on div "Error Invalid ID" at bounding box center [938, 41] width 118 height 63
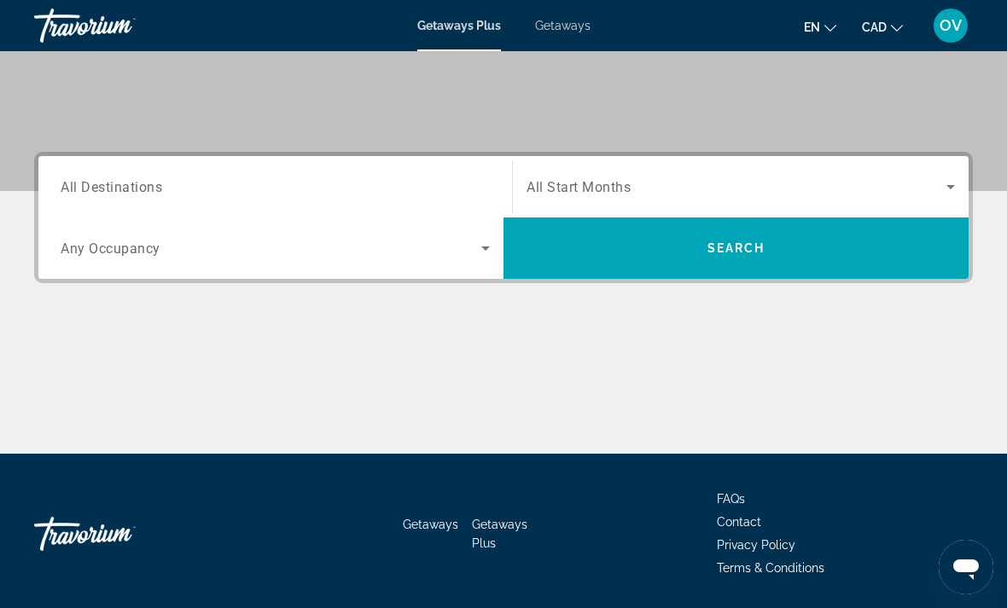
click at [124, 189] on span "All Destinations" at bounding box center [112, 186] width 102 height 16
click at [124, 189] on input "Destination All Destinations" at bounding box center [275, 187] width 429 height 20
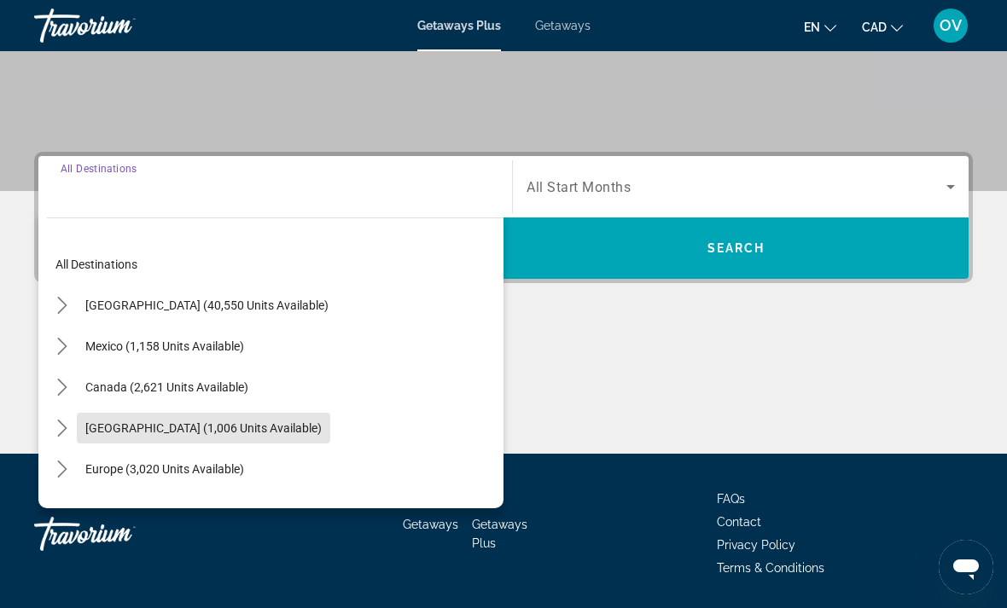
click at [322, 431] on span "[GEOGRAPHIC_DATA] (1,006 units available)" at bounding box center [203, 428] width 236 height 14
type input "**********"
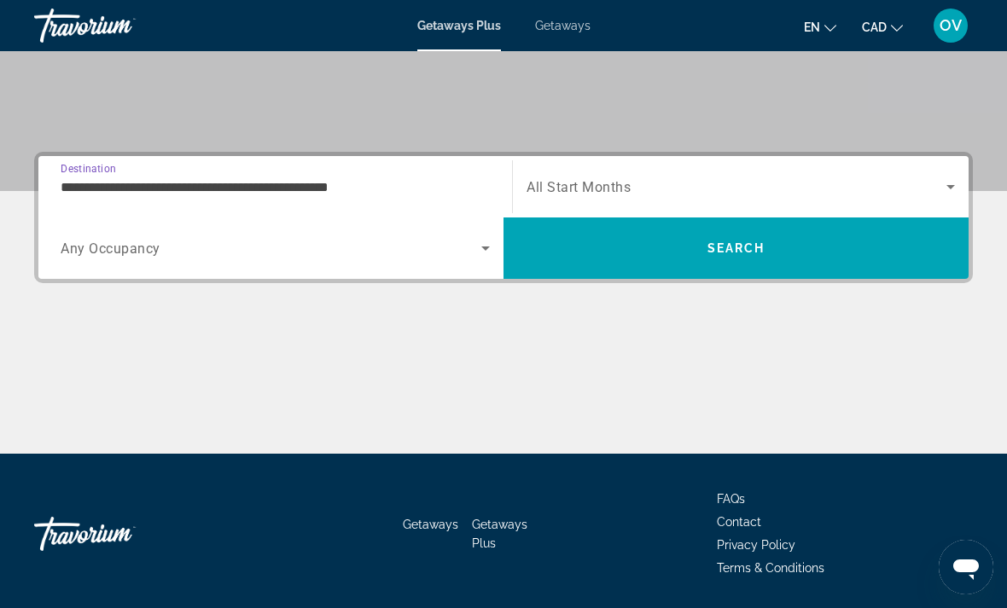
click at [732, 252] on span "Search" at bounding box center [736, 248] width 58 height 14
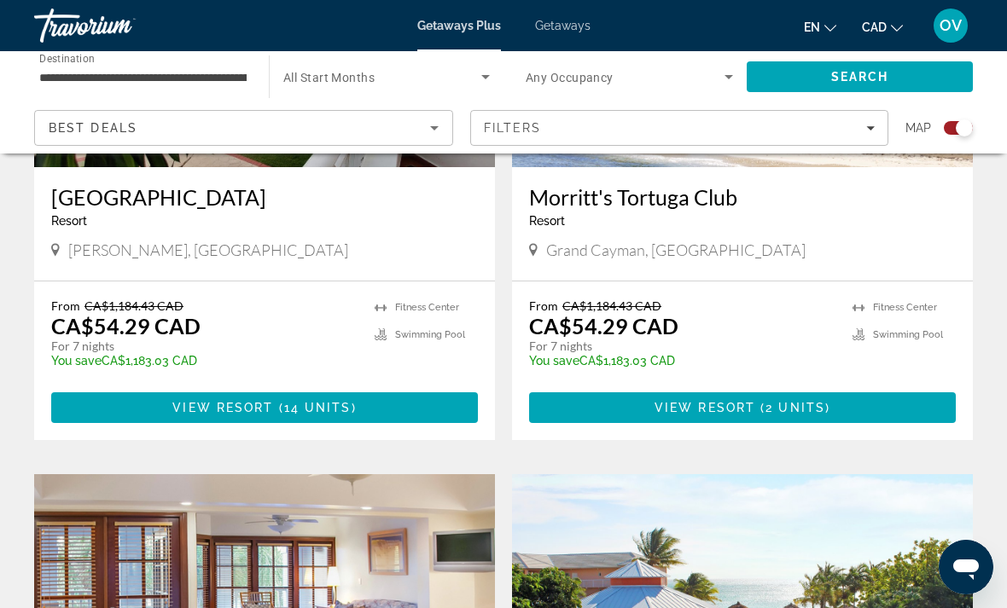
scroll to position [2637, 0]
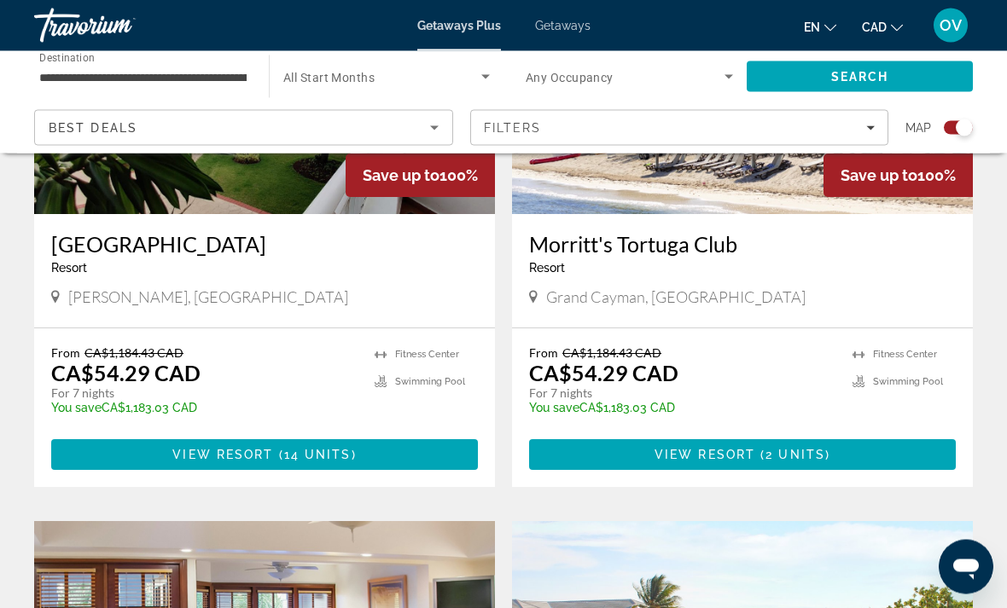
click at [759, 449] on span "Main content" at bounding box center [757, 456] width 5 height 14
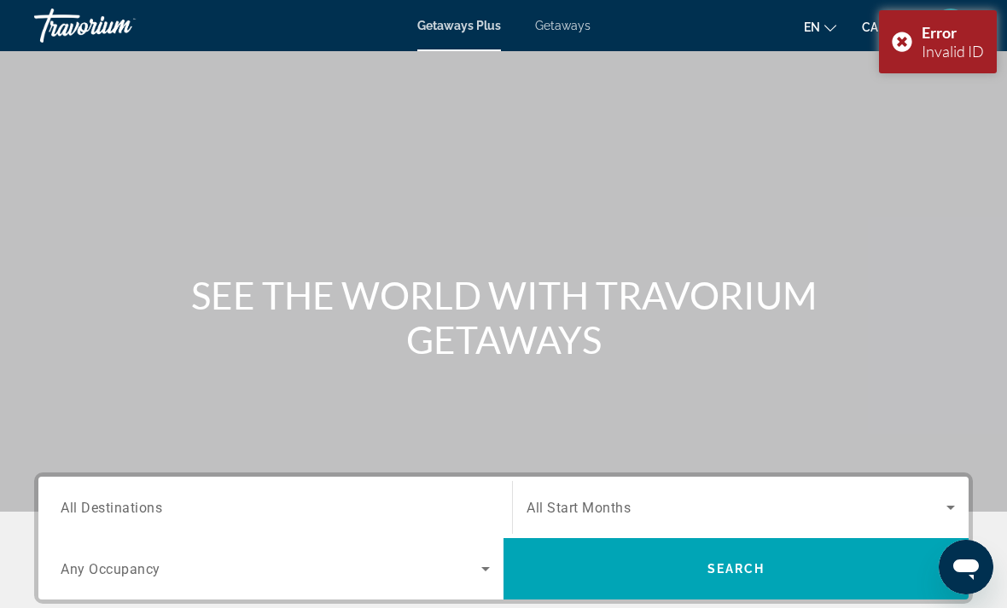
click at [909, 40] on div "Error Invalid ID" at bounding box center [938, 41] width 118 height 63
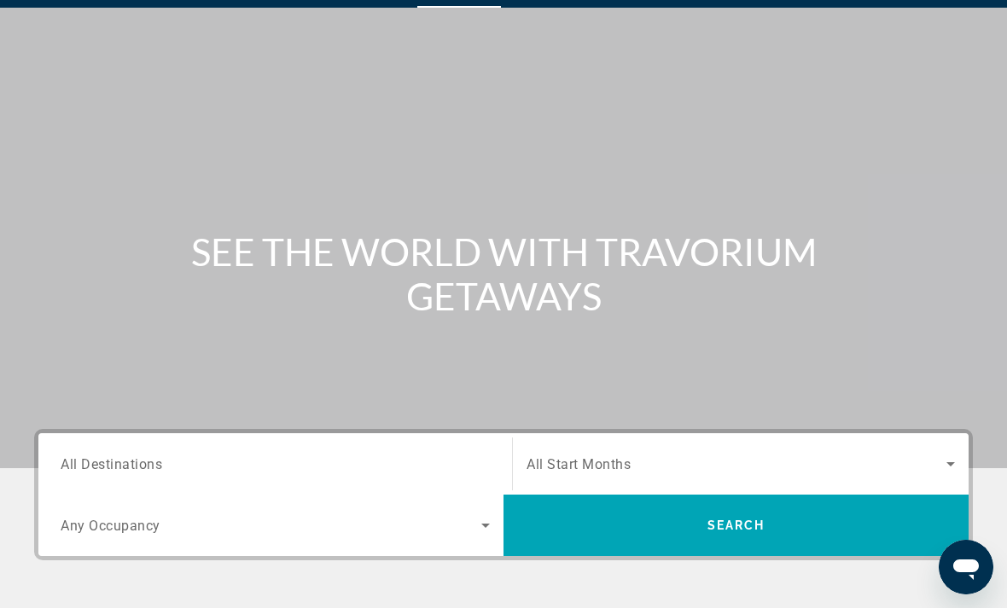
scroll to position [43, 0]
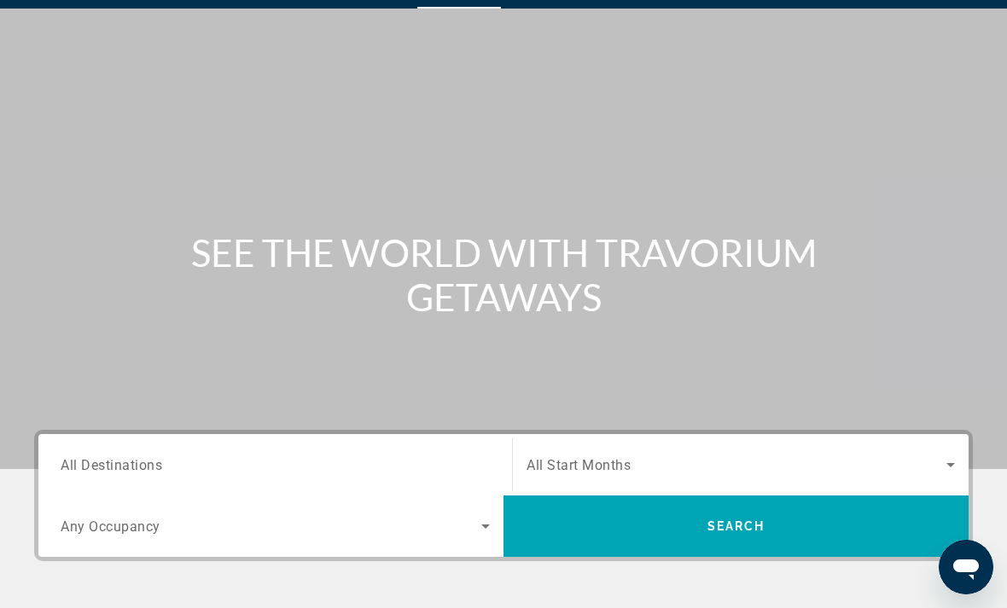
click at [348, 468] on input "Destination All Destinations" at bounding box center [275, 466] width 429 height 20
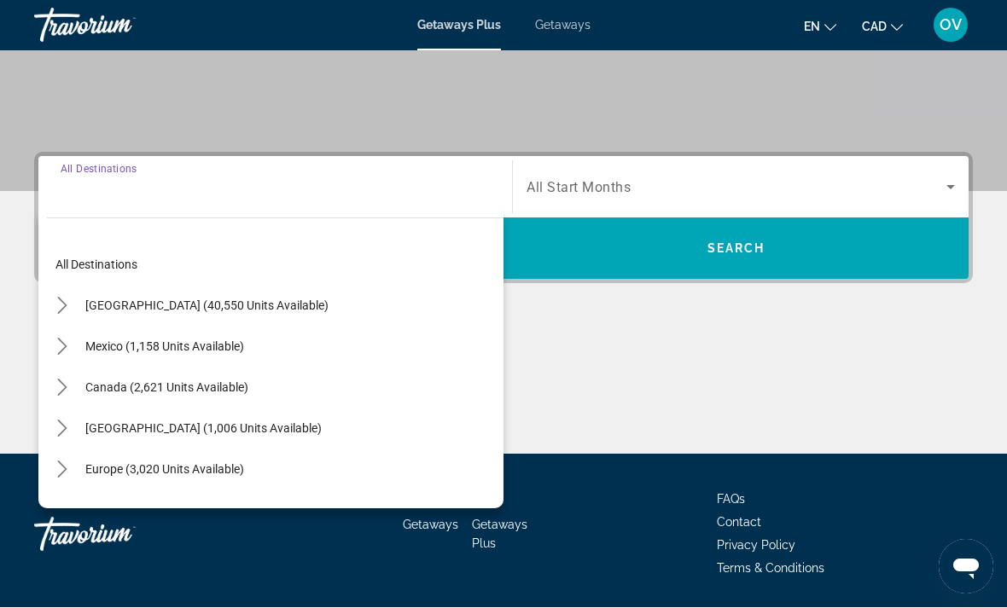
click at [311, 435] on span "Select destination: Caribbean & Atlantic Islands (1,006 units available)" at bounding box center [203, 429] width 253 height 41
type input "**********"
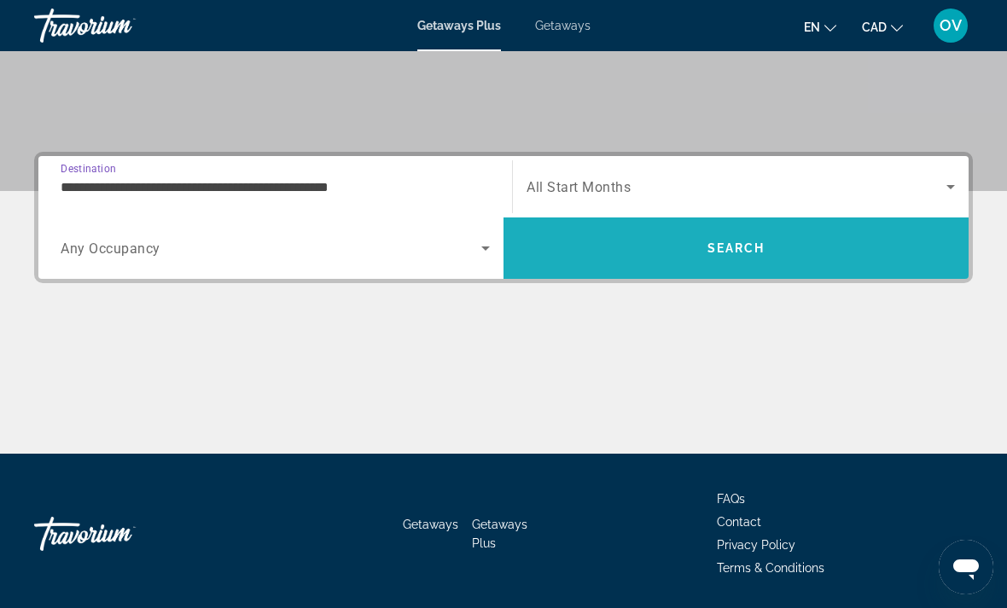
click at [743, 271] on span "Search" at bounding box center [735, 248] width 465 height 61
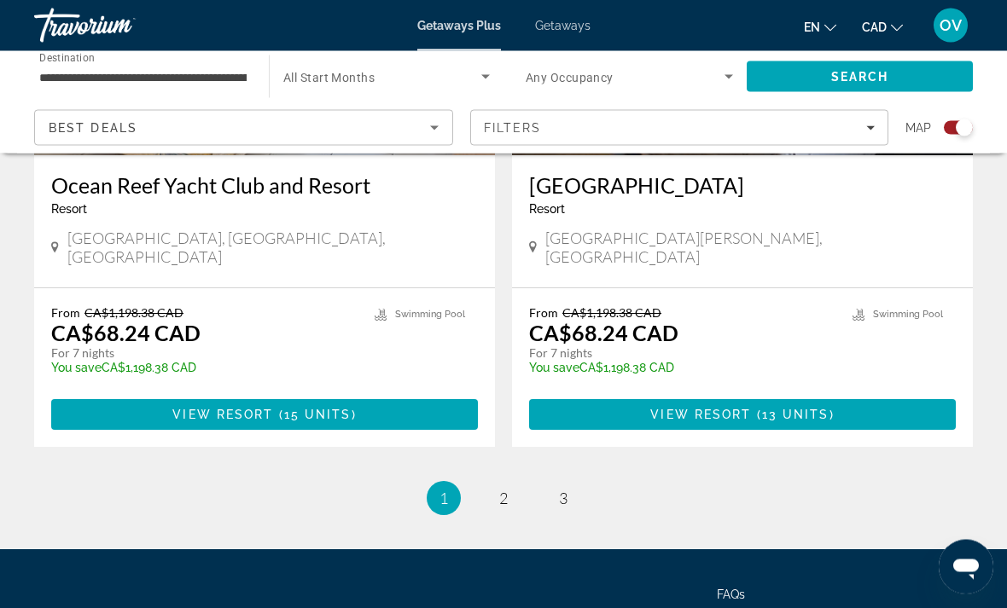
scroll to position [3838, 0]
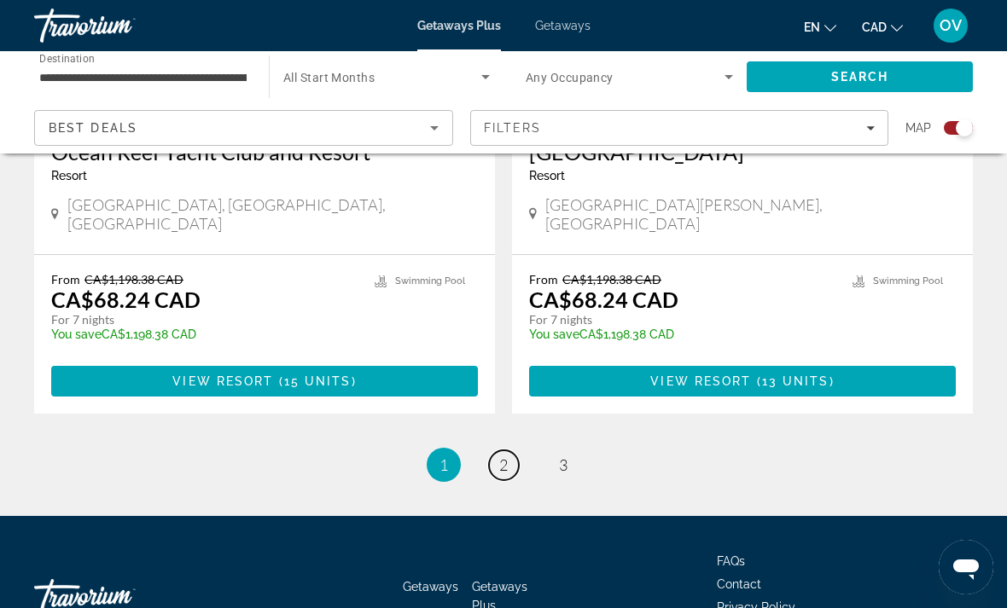
click at [503, 450] on link "page 2" at bounding box center [504, 465] width 30 height 30
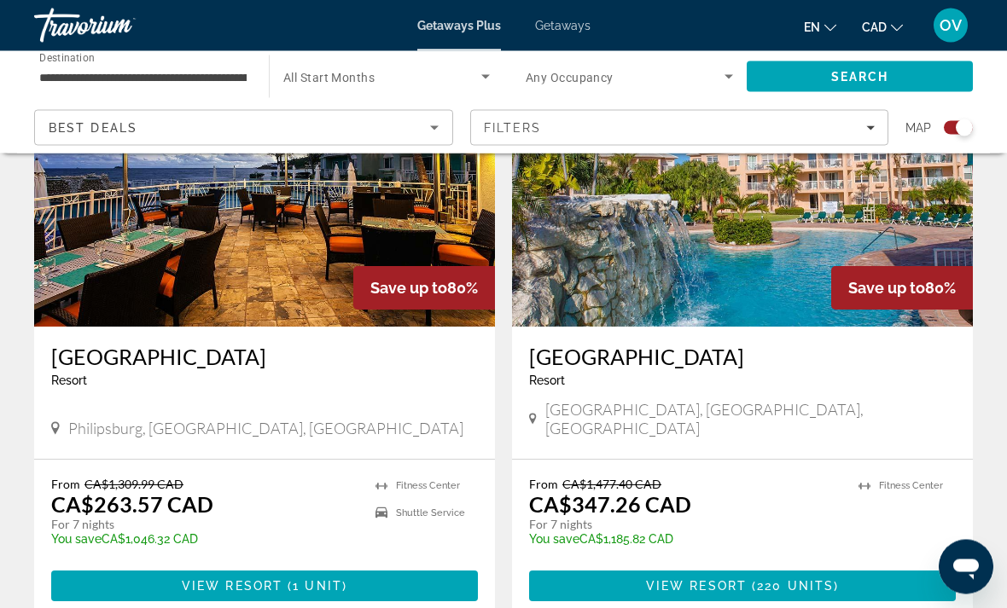
scroll to position [2467, 0]
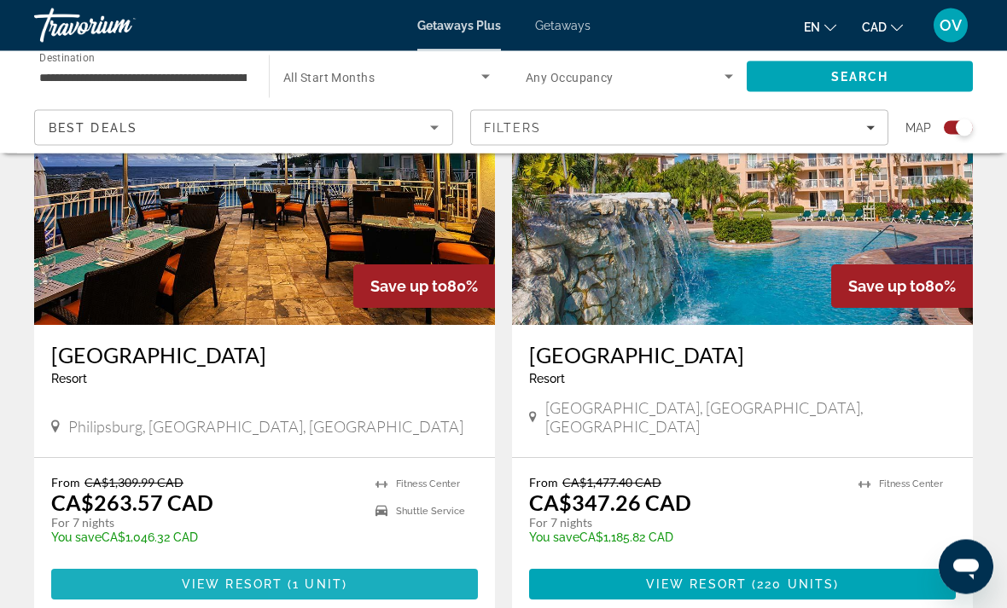
click at [391, 565] on span "Main content" at bounding box center [264, 585] width 427 height 41
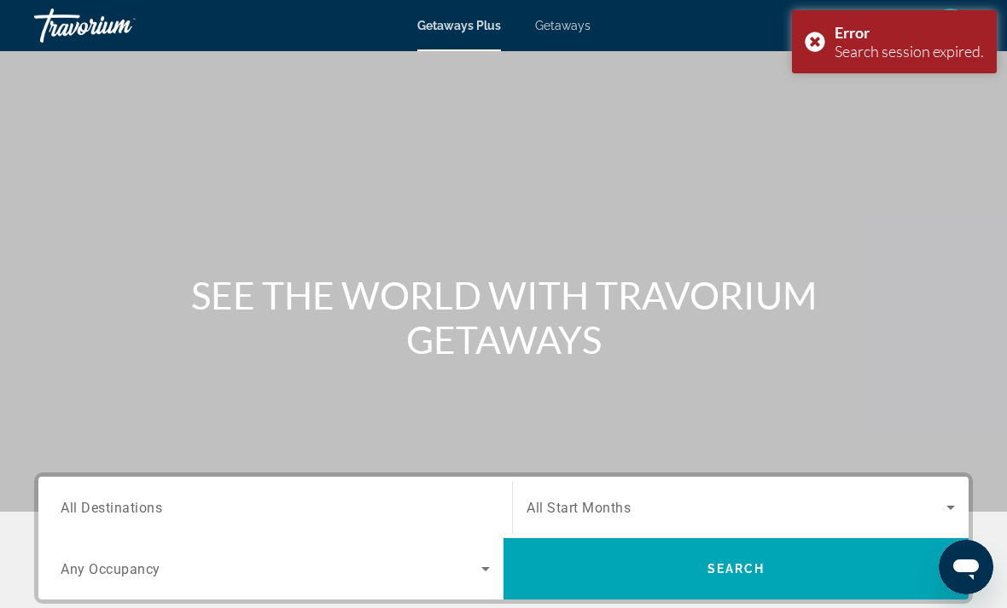
click at [823, 50] on div "Error Search session expired." at bounding box center [894, 41] width 205 height 63
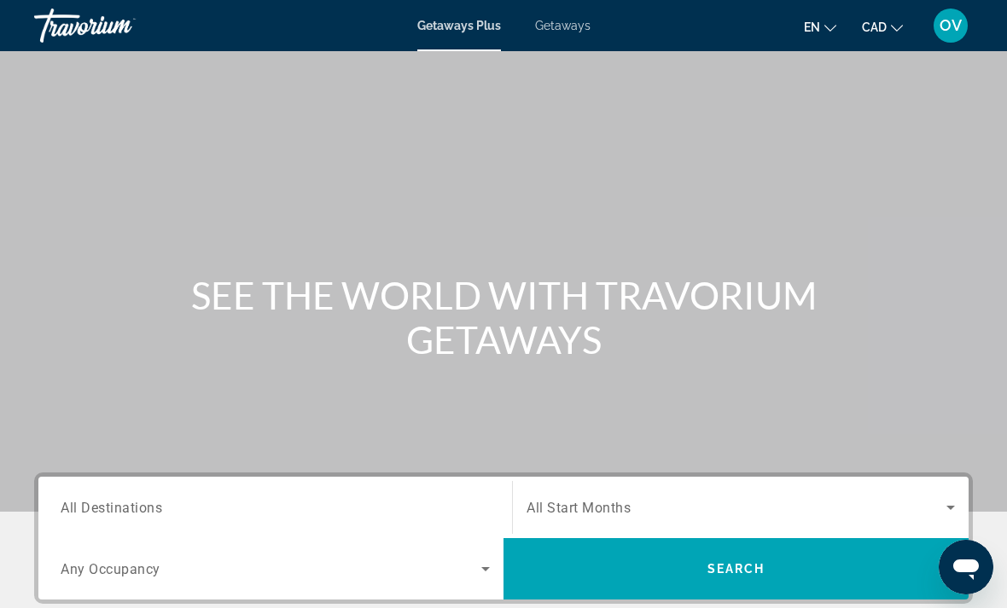
click at [578, 32] on span "Getaways" at bounding box center [562, 26] width 55 height 14
click at [363, 514] on input "Destination All Destinations" at bounding box center [275, 508] width 429 height 20
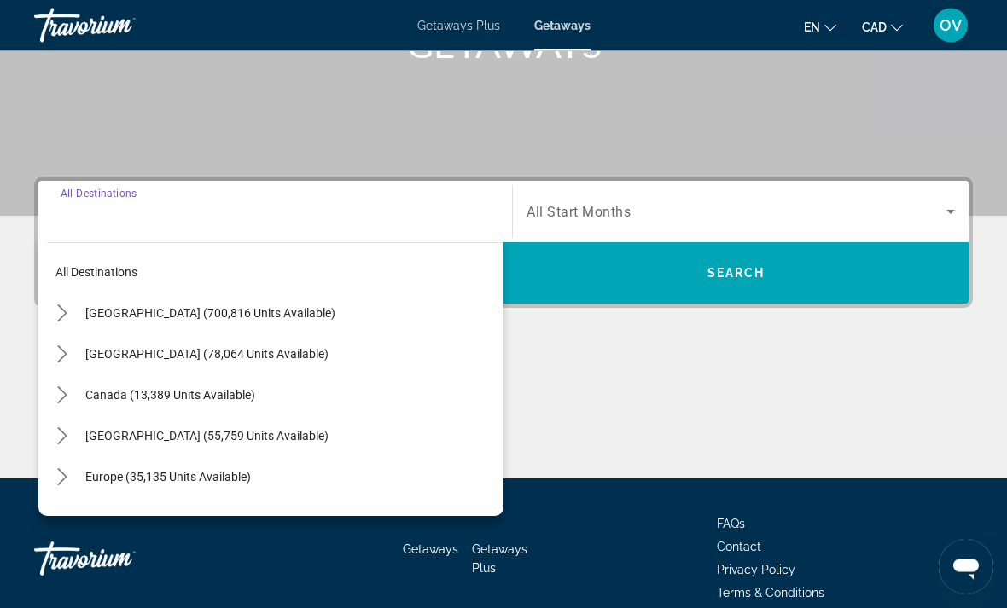
scroll to position [321, 0]
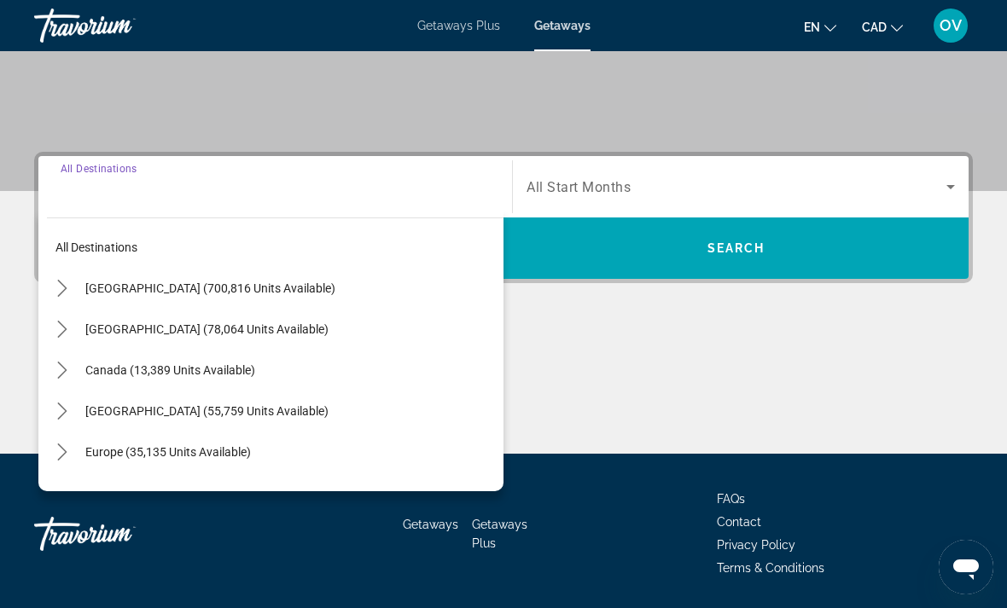
click at [328, 405] on span "Caribbean & Atlantic Islands (55,759 units available)" at bounding box center [206, 411] width 243 height 14
type input "**********"
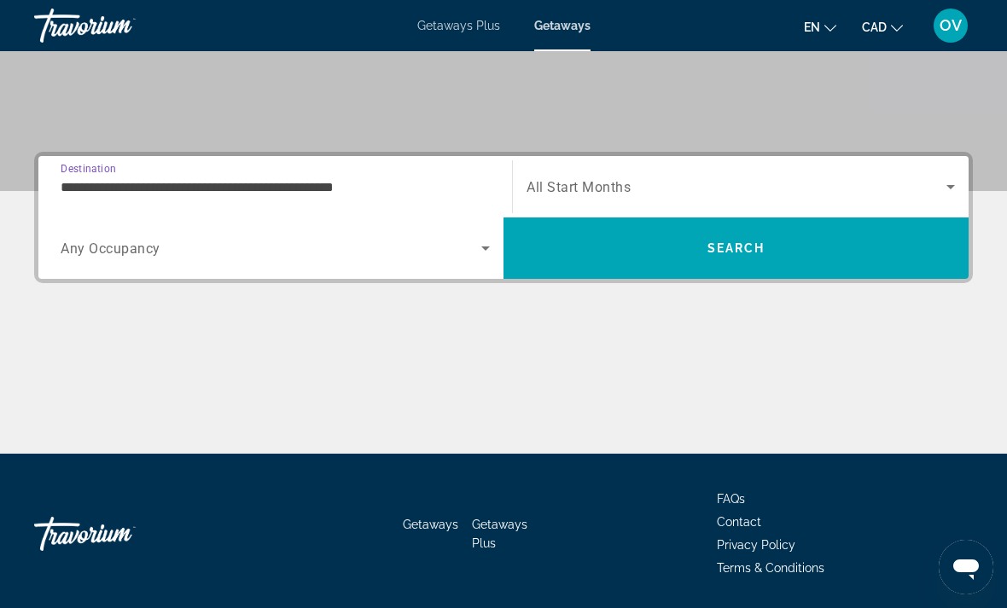
click at [787, 253] on span "Search" at bounding box center [735, 248] width 465 height 41
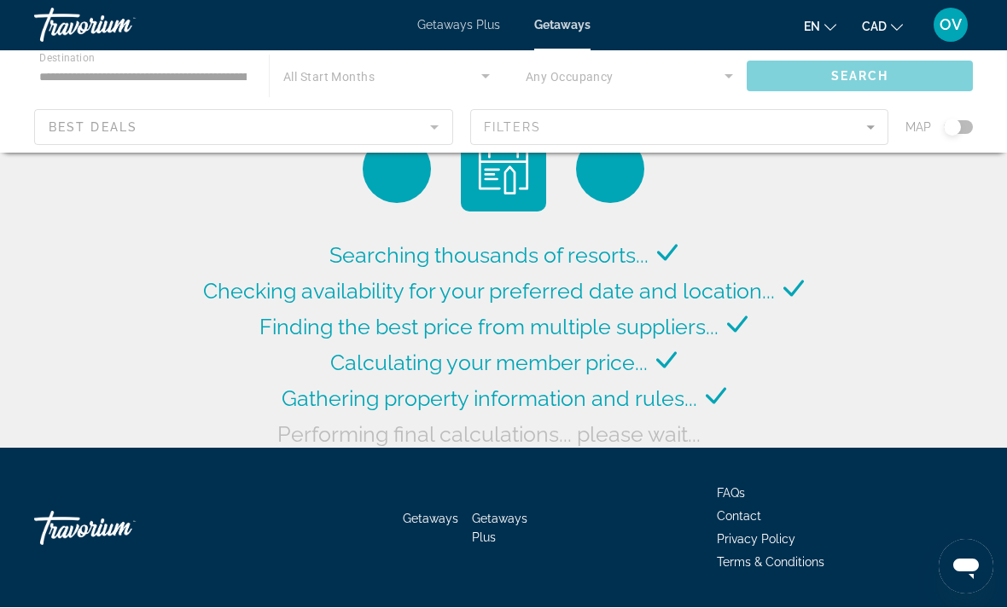
scroll to position [9, 0]
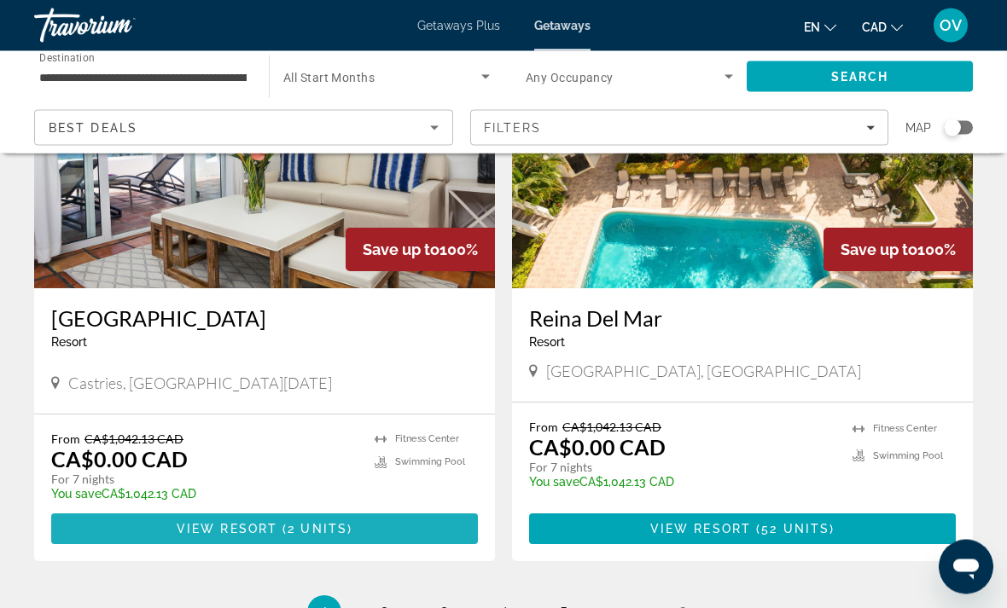
click at [434, 509] on span "Main content" at bounding box center [264, 529] width 427 height 41
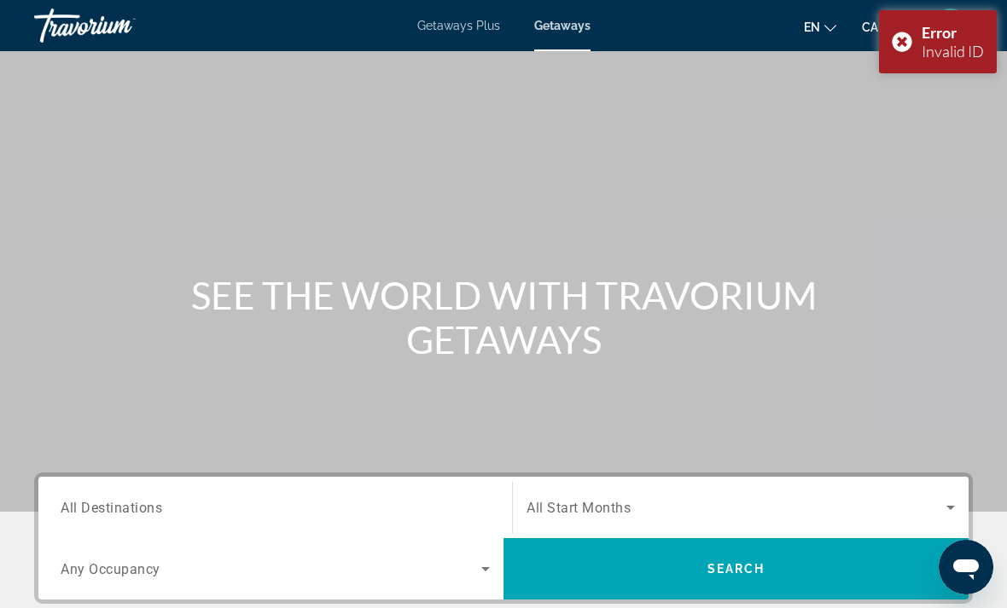
click at [899, 50] on div "Error Invalid ID" at bounding box center [938, 41] width 118 height 63
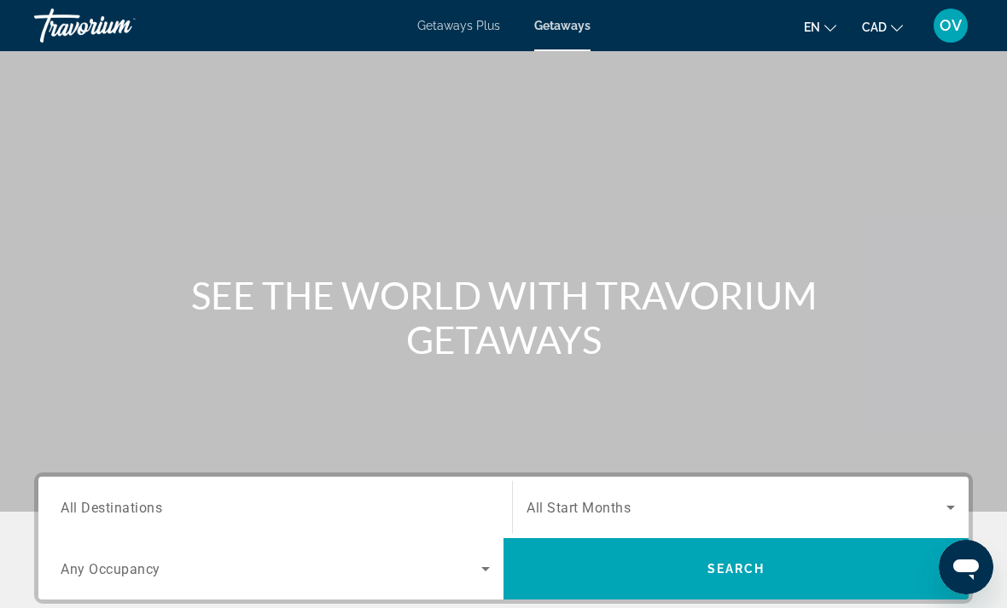
click at [426, 515] on input "Destination All Destinations" at bounding box center [275, 508] width 429 height 20
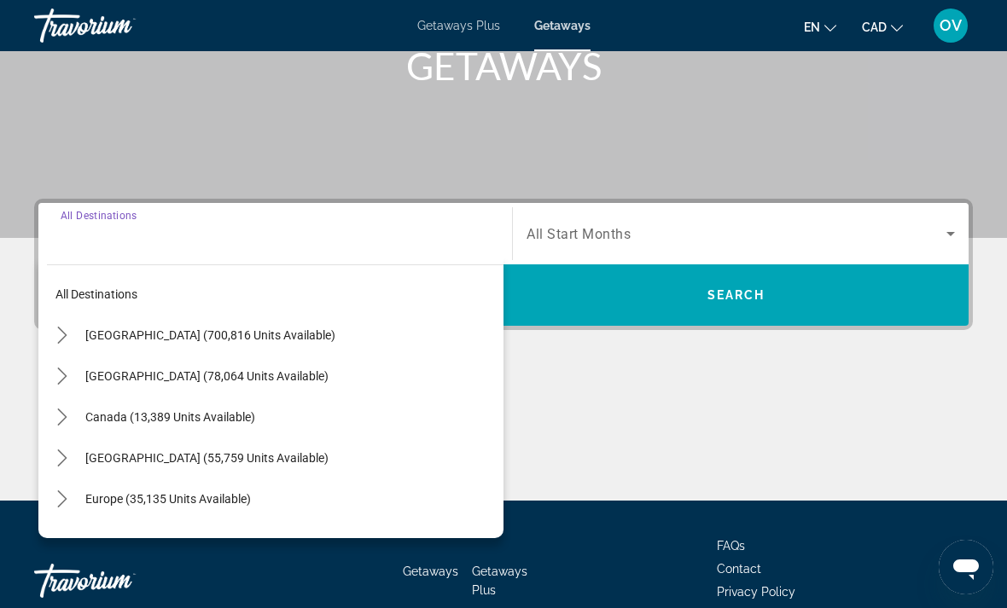
scroll to position [321, 0]
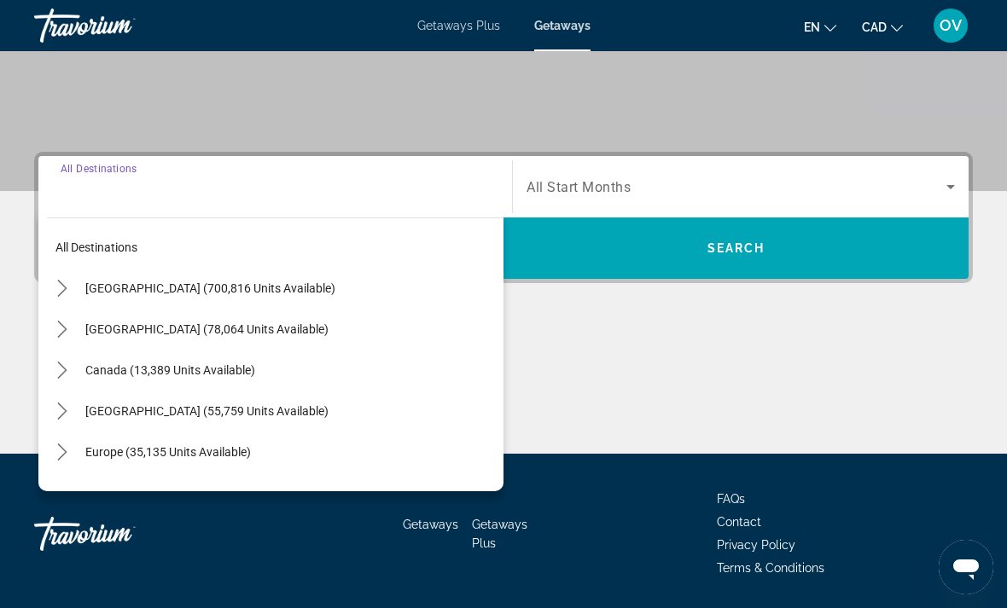
click at [319, 421] on span "Select destination: Caribbean & Atlantic Islands (55,759 units available)" at bounding box center [290, 411] width 427 height 41
type input "**********"
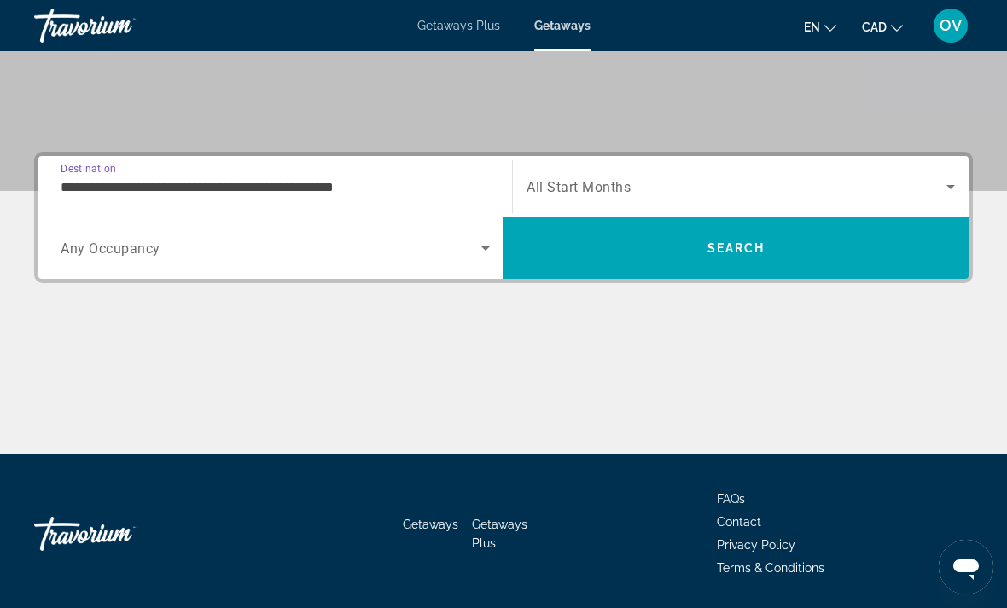
click at [596, 291] on div "**********" at bounding box center [503, 303] width 1007 height 302
click at [754, 272] on span "Search" at bounding box center [735, 248] width 465 height 61
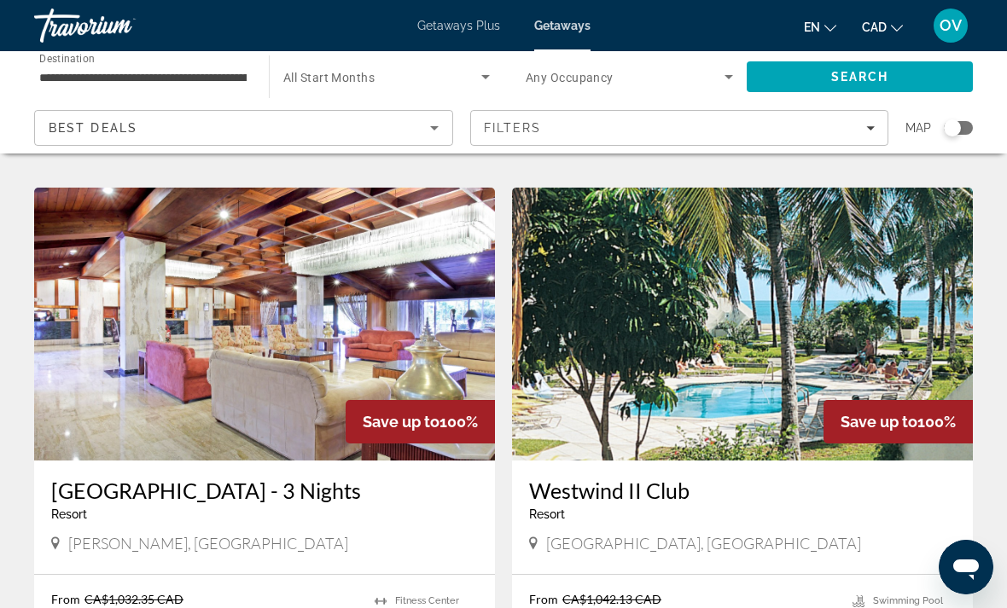
scroll to position [2379, 0]
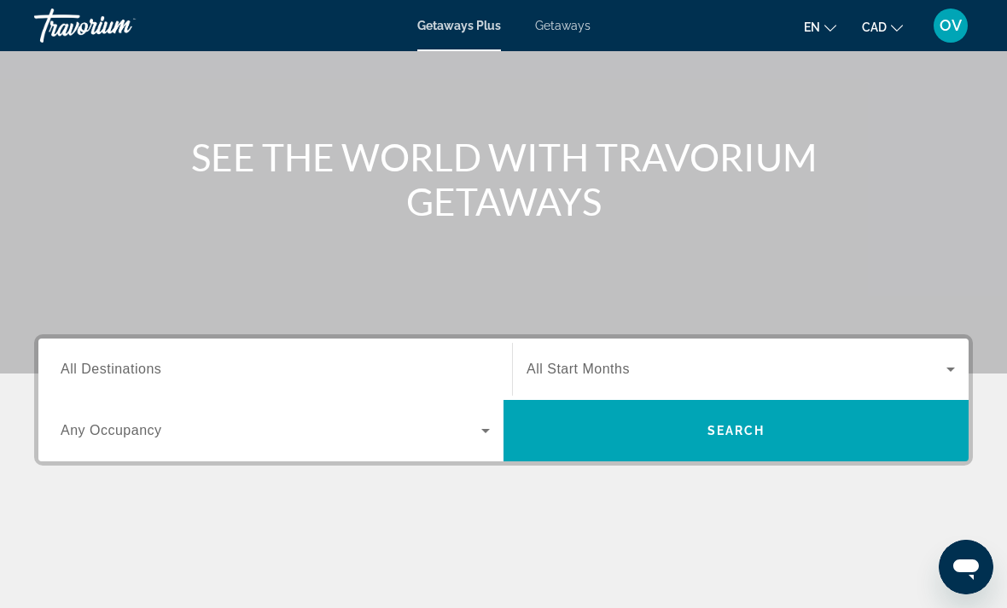
scroll to position [321, 0]
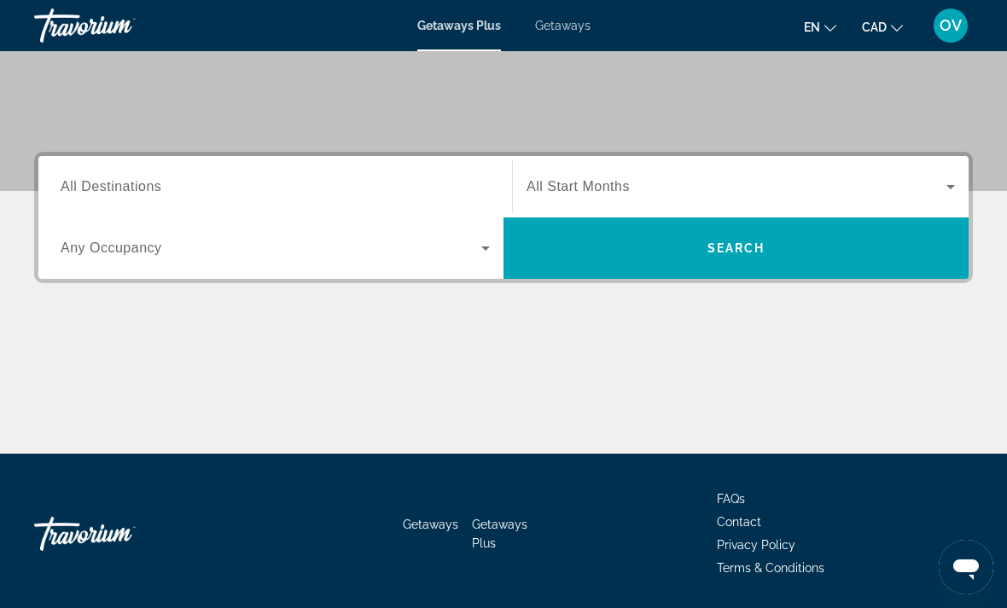
click at [119, 194] on span "All Destinations" at bounding box center [111, 186] width 101 height 15
click at [119, 195] on input "Destination All Destinations" at bounding box center [275, 187] width 429 height 20
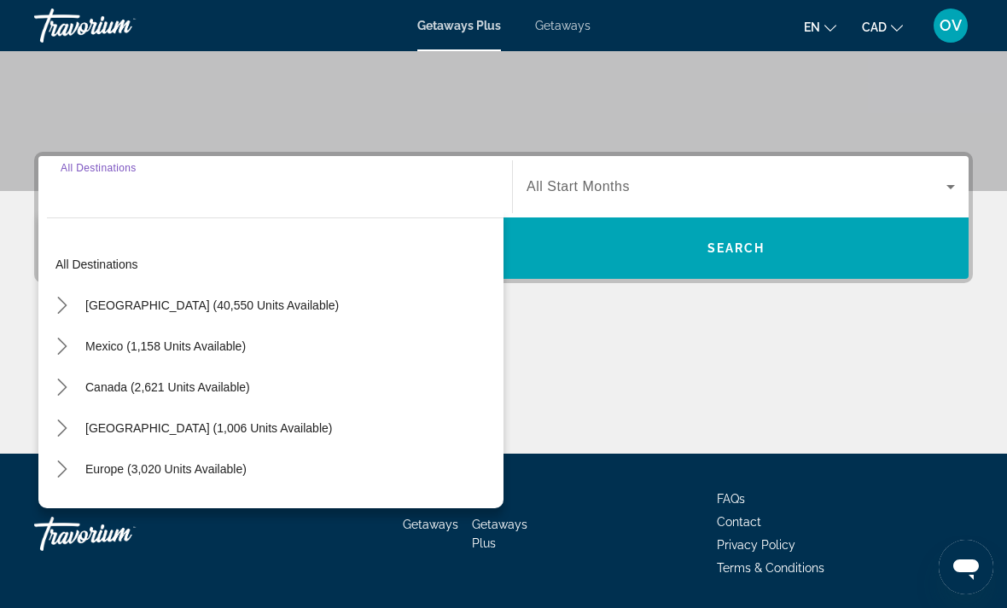
click at [340, 420] on span "Select destination: Caribbean & Atlantic Islands (1,006 units available)" at bounding box center [209, 428] width 264 height 41
type input "**********"
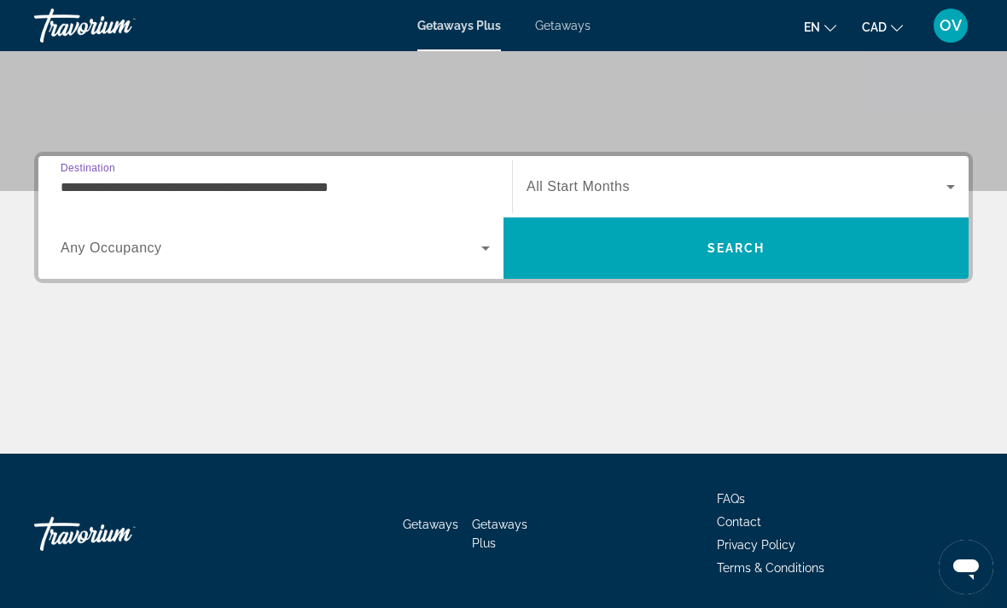
click at [729, 261] on span "Search" at bounding box center [735, 248] width 465 height 41
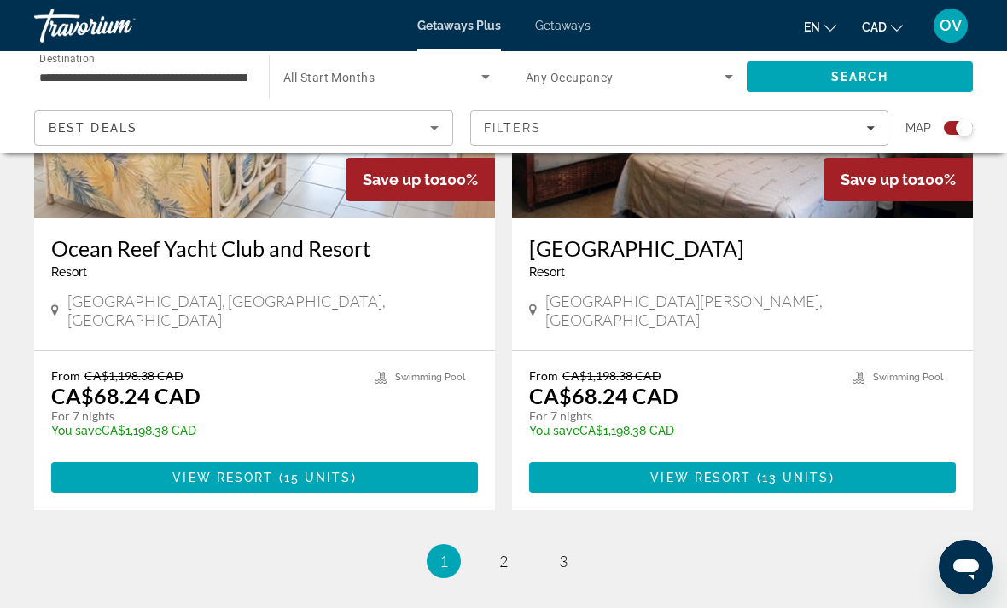
scroll to position [3838, 0]
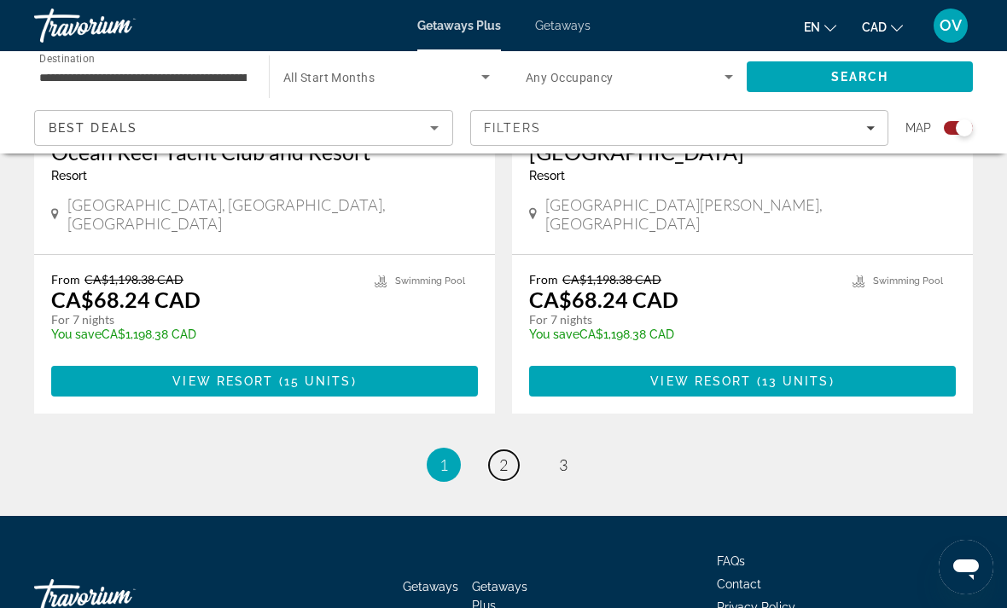
click at [509, 450] on link "page 2" at bounding box center [504, 465] width 30 height 30
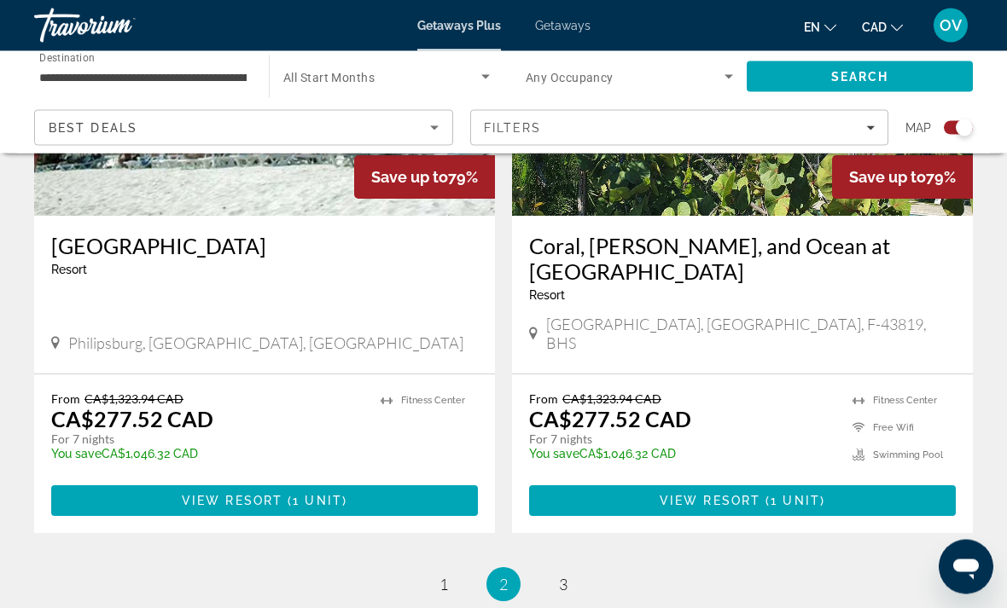
scroll to position [3864, 0]
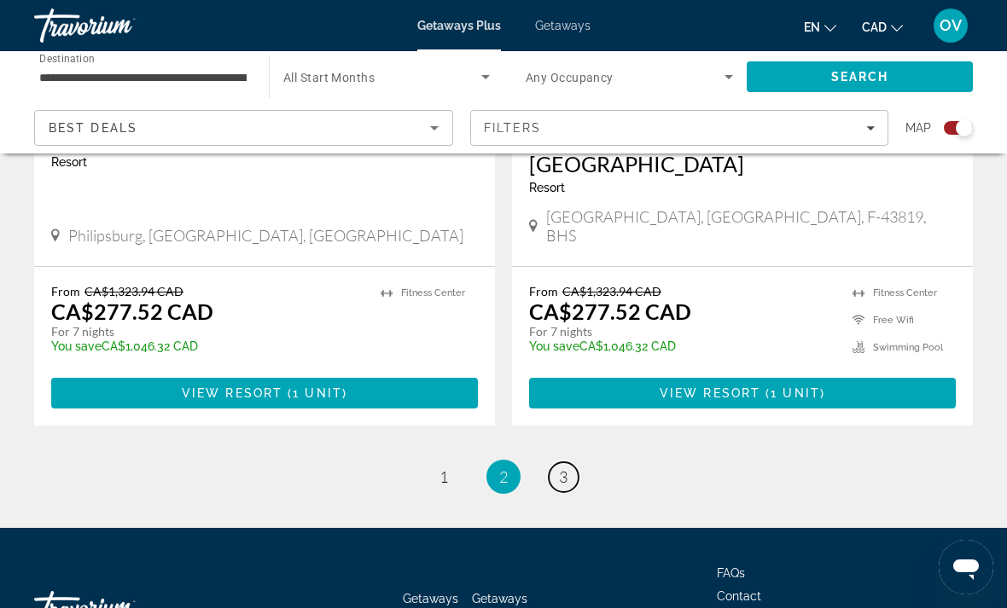
click at [560, 468] on span "3" at bounding box center [563, 477] width 9 height 19
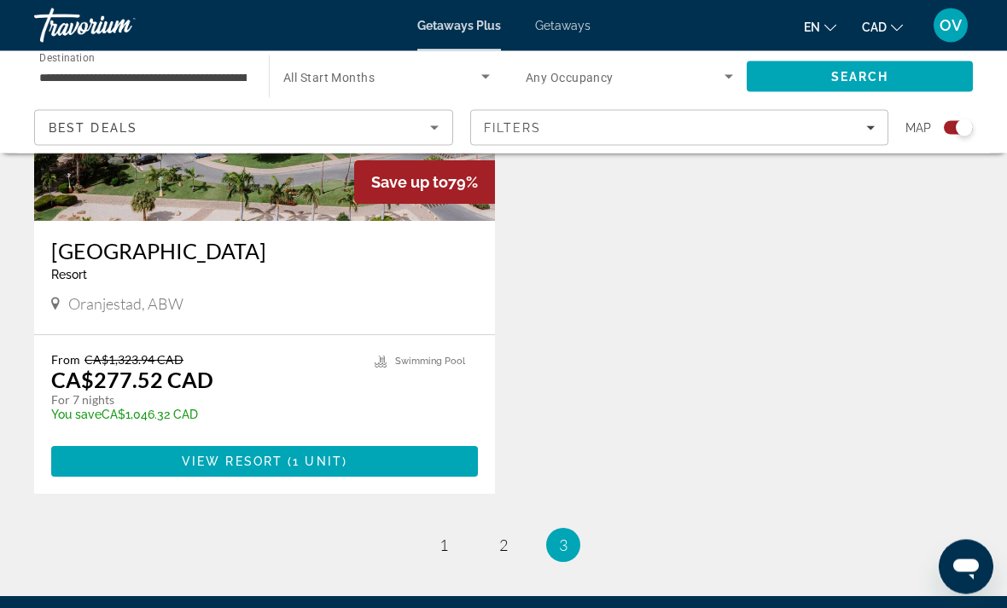
scroll to position [794, 0]
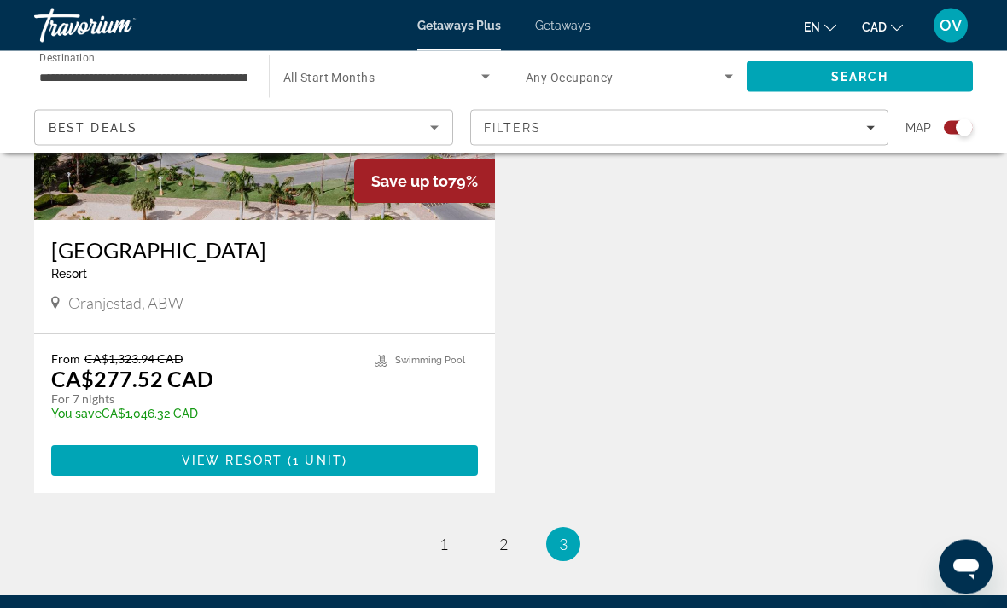
click at [433, 466] on span "Main content" at bounding box center [264, 461] width 427 height 41
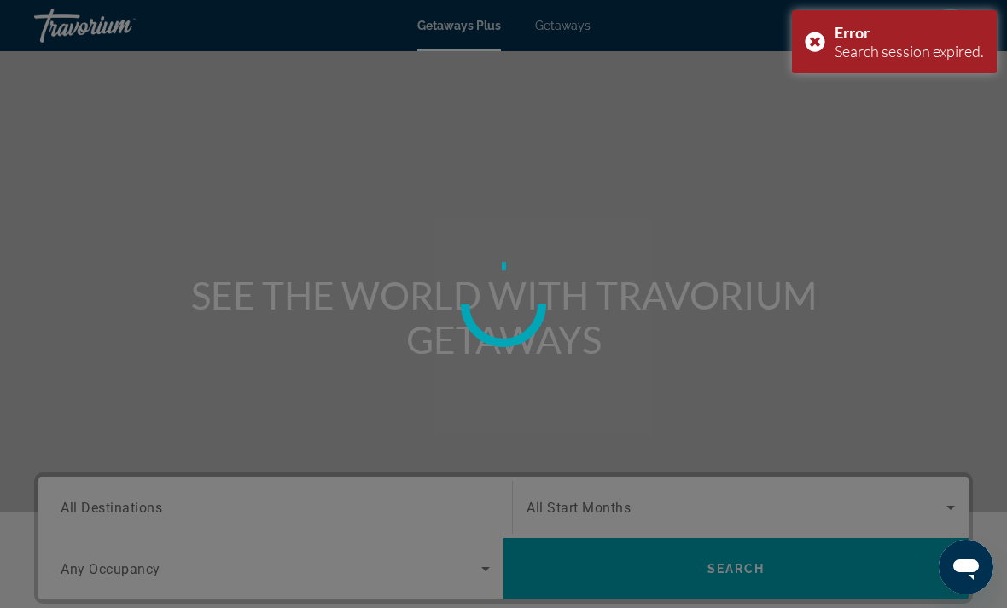
click at [816, 44] on div "Error Search session expired." at bounding box center [894, 41] width 205 height 63
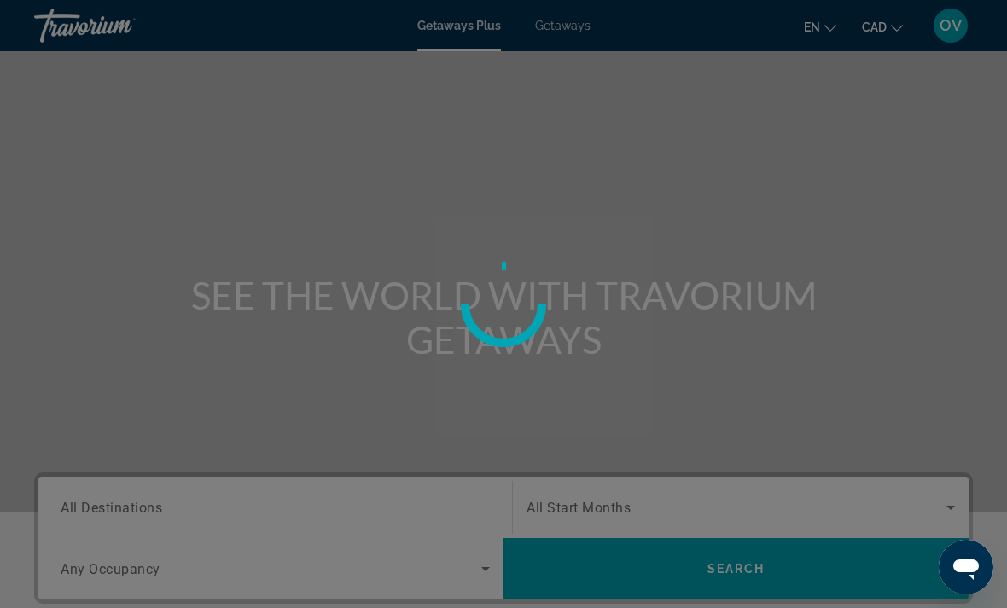
click at [570, 38] on div at bounding box center [503, 304] width 1007 height 608
click at [572, 29] on div at bounding box center [503, 304] width 1007 height 608
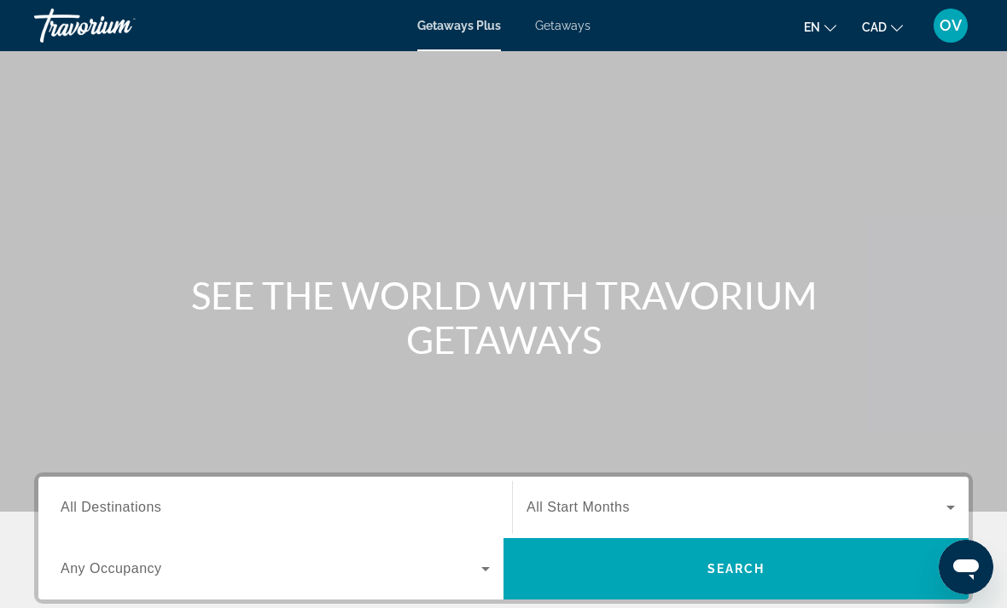
click at [576, 26] on span "Getaways" at bounding box center [562, 26] width 55 height 14
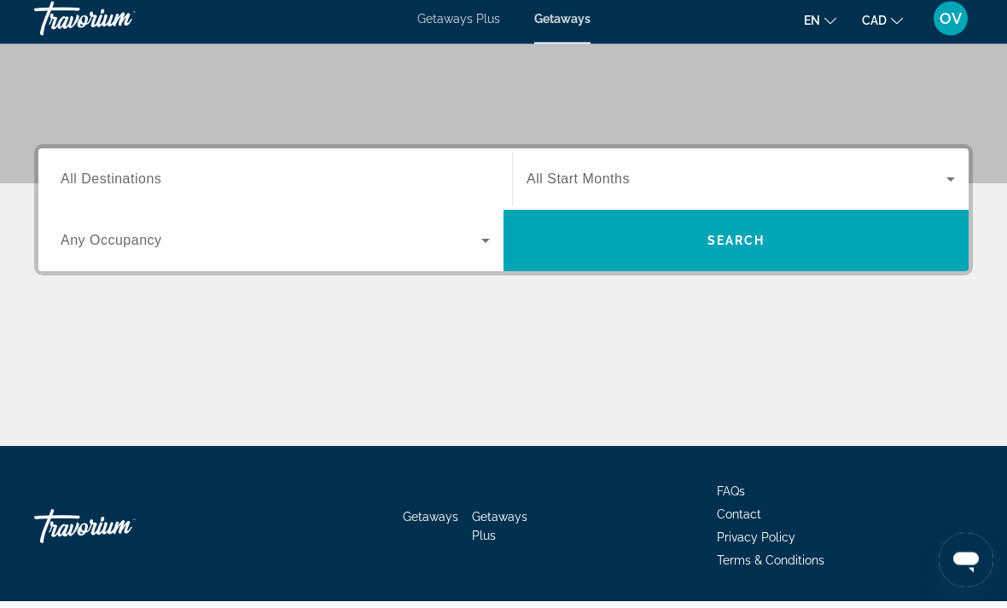
scroll to position [321, 0]
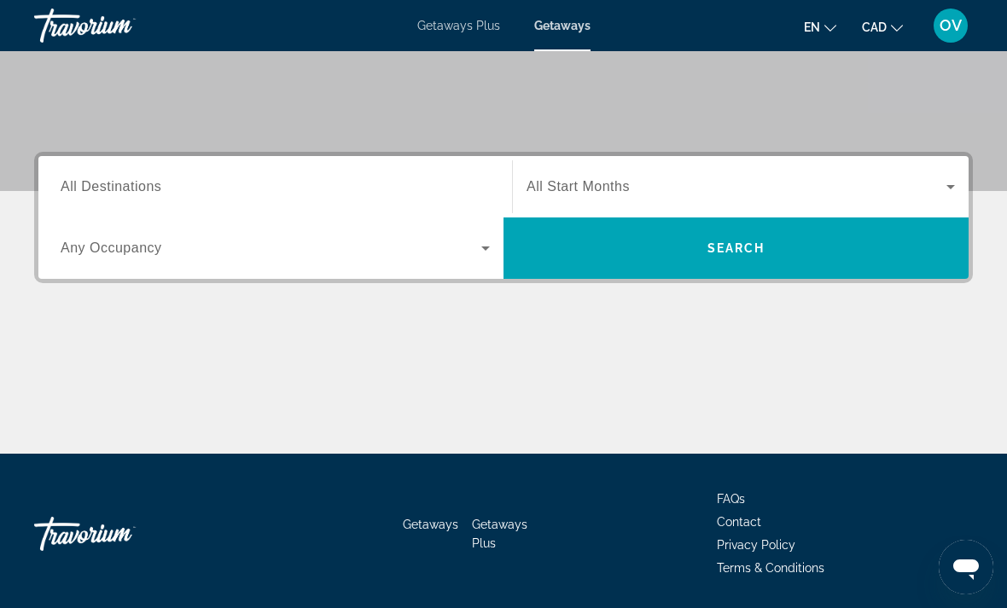
click at [147, 191] on span "All Destinations" at bounding box center [111, 186] width 101 height 15
click at [147, 191] on input "Destination All Destinations" at bounding box center [275, 187] width 429 height 20
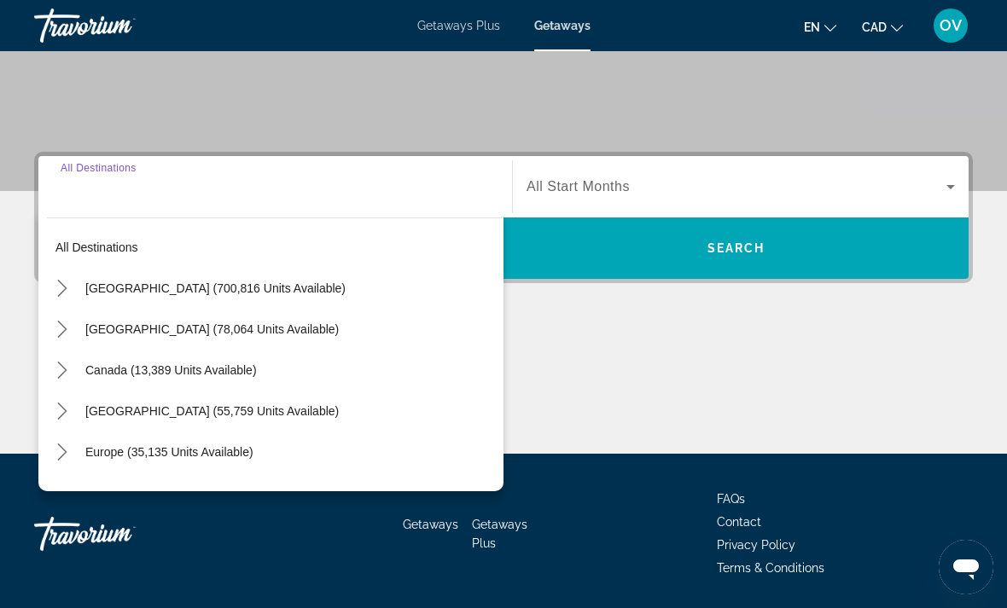
click at [339, 415] on span "[GEOGRAPHIC_DATA] (55,759 units available)" at bounding box center [211, 411] width 253 height 14
type input "**********"
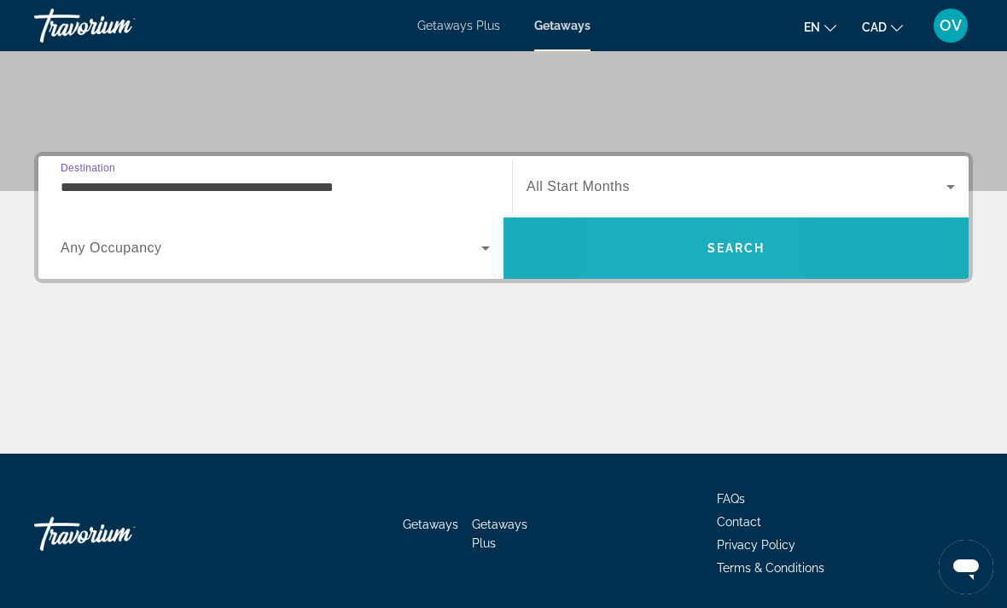
click at [668, 252] on span "Search" at bounding box center [735, 248] width 465 height 41
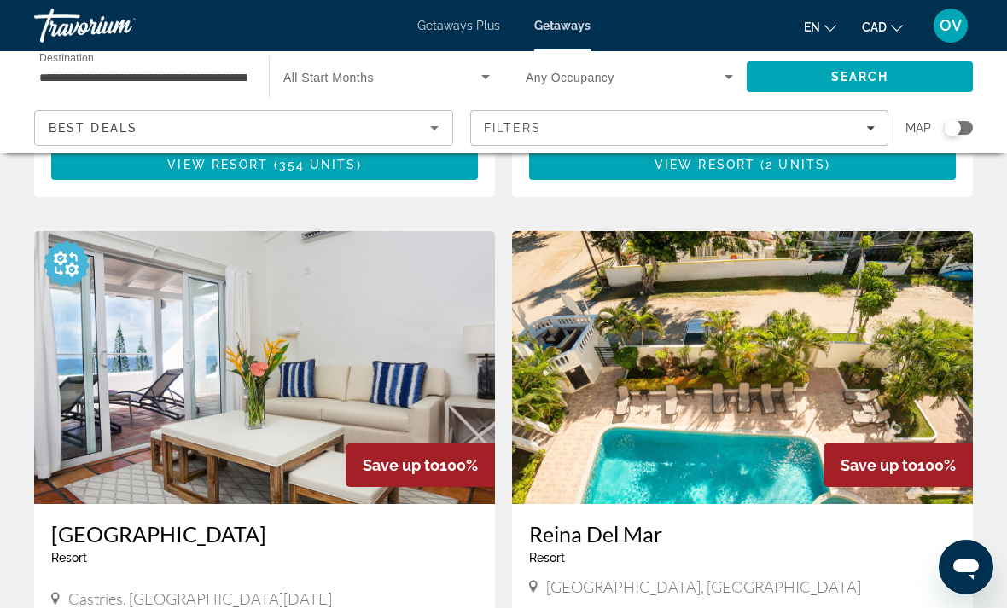
scroll to position [2978, 0]
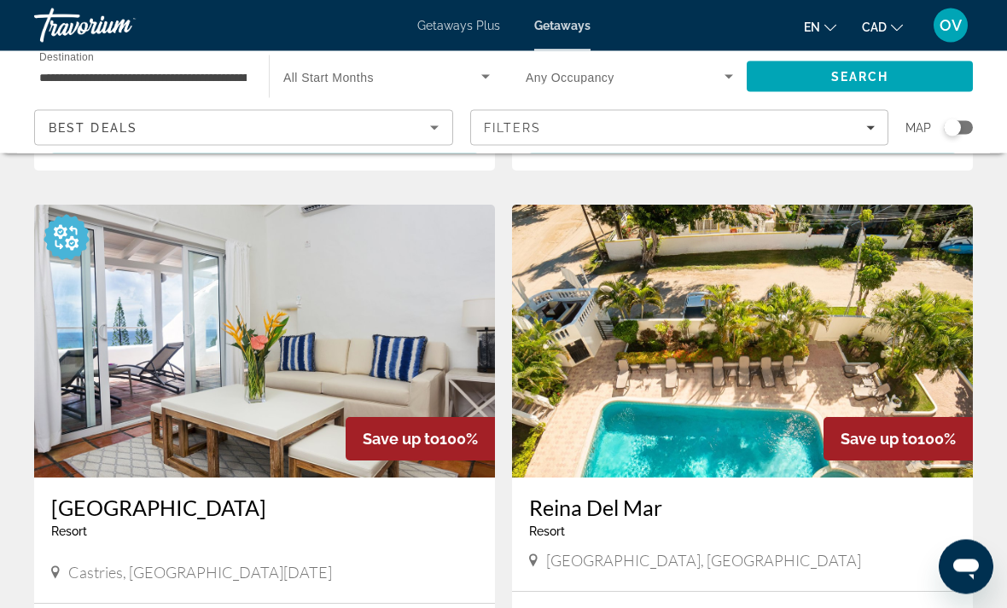
click at [443, 497] on div "Windjammer Landing Villa Beach Resort & Spa Resort - This is an adults only res…" at bounding box center [264, 524] width 427 height 56
click at [432, 337] on img "Main content" at bounding box center [264, 342] width 461 height 273
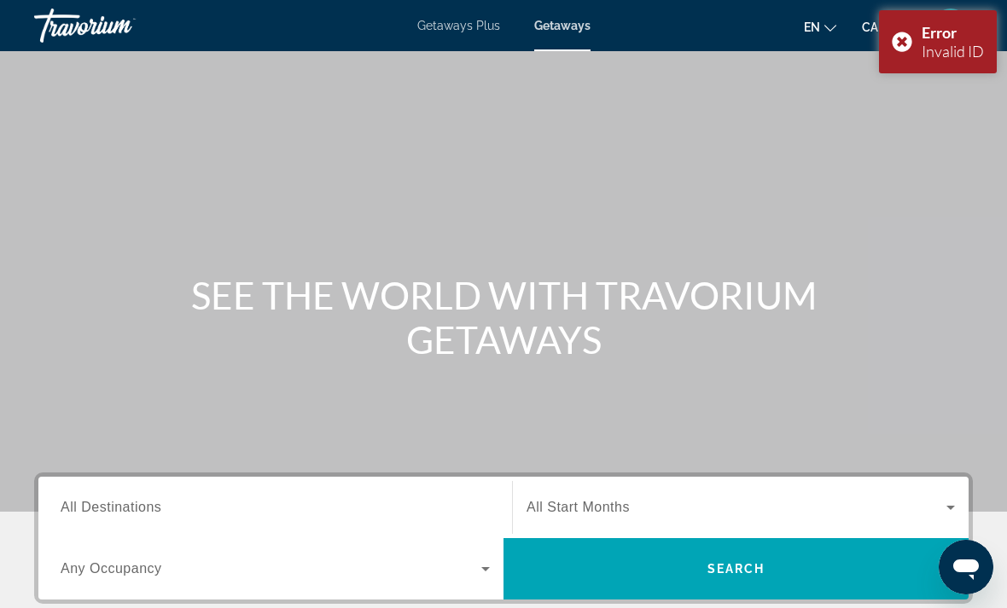
click at [422, 514] on input "Destination All Destinations" at bounding box center [275, 508] width 429 height 20
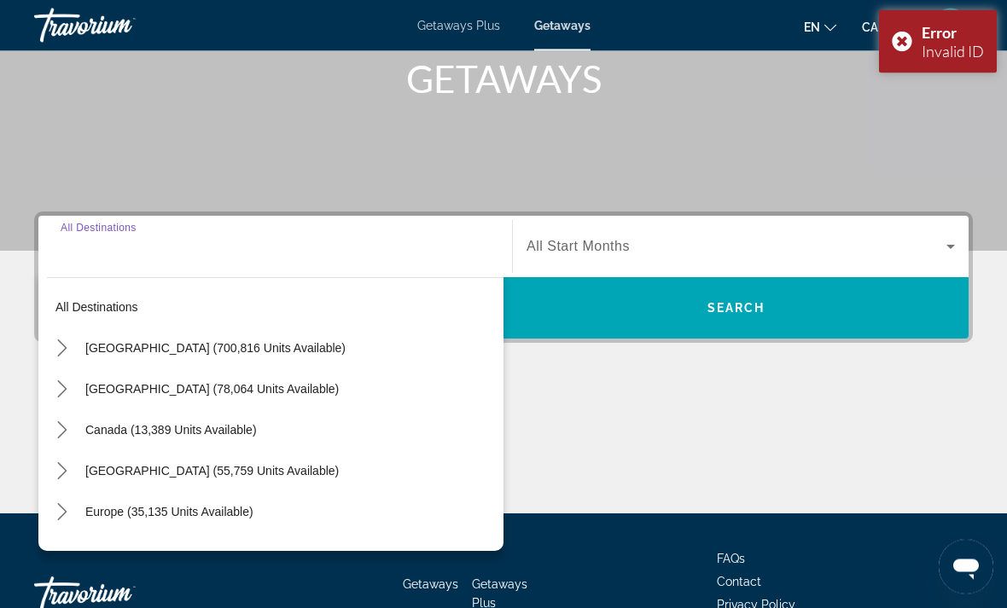
scroll to position [321, 0]
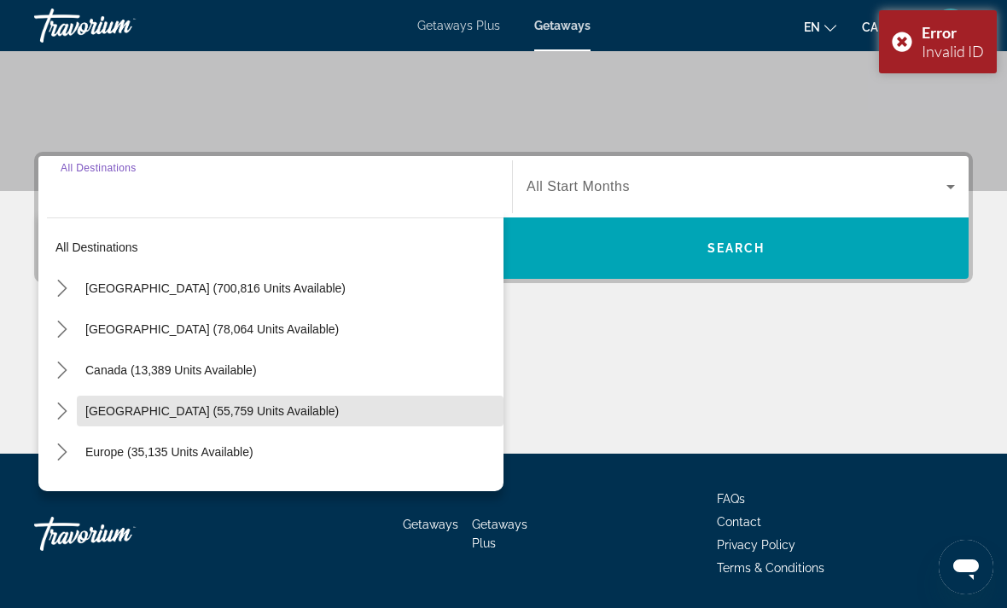
click at [339, 415] on span "Caribbean & Atlantic Islands (55,759 units available)" at bounding box center [211, 411] width 253 height 14
type input "**********"
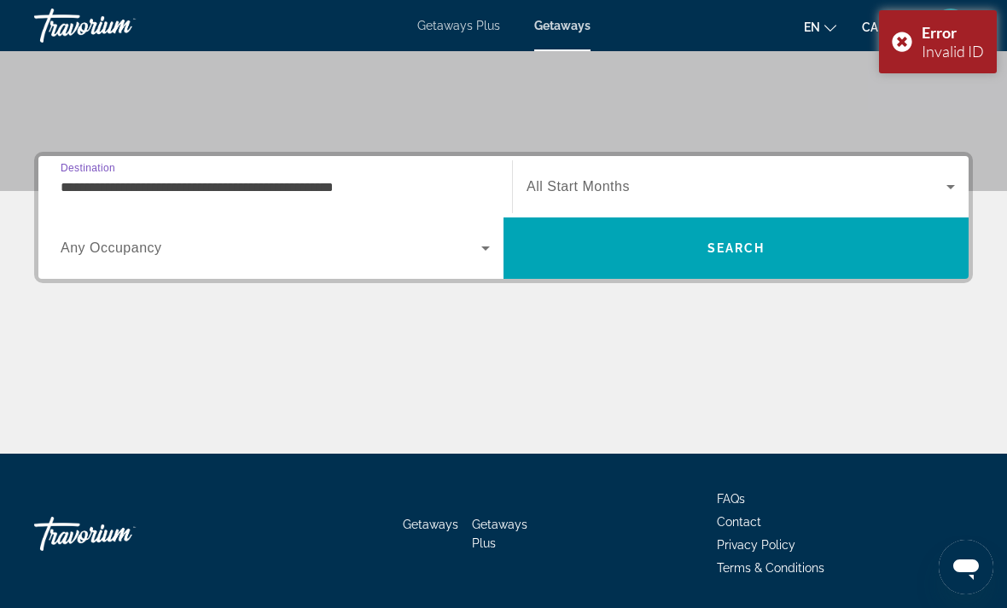
click at [700, 268] on span "Search" at bounding box center [735, 248] width 465 height 41
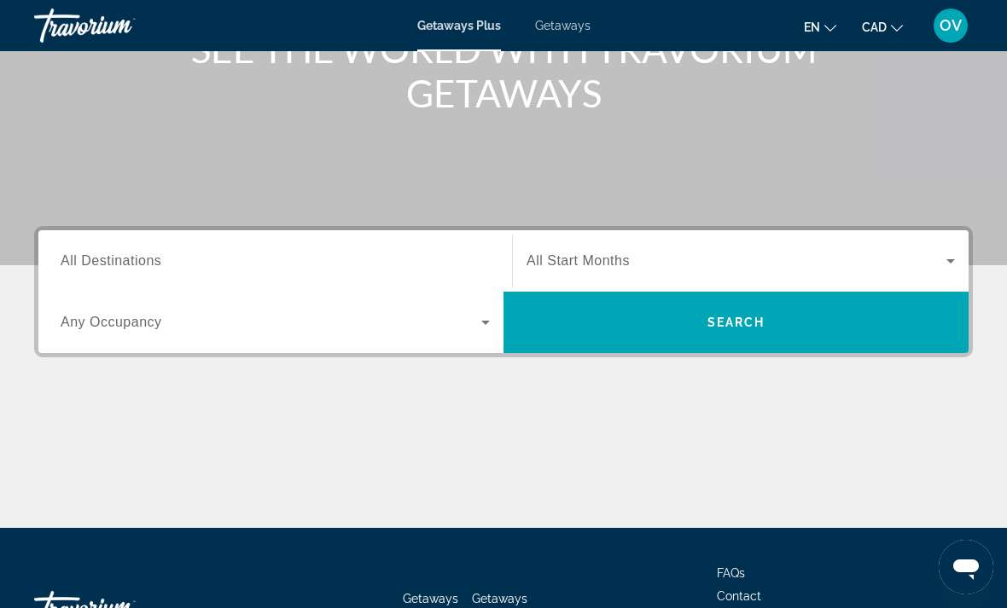
click at [423, 252] on input "Destination All Destinations" at bounding box center [275, 262] width 429 height 20
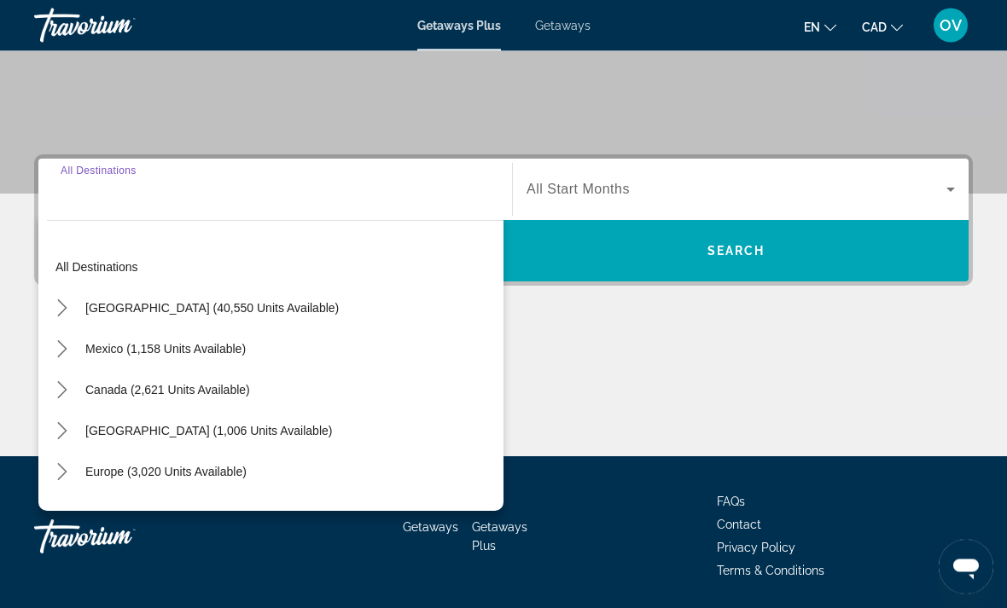
scroll to position [321, 0]
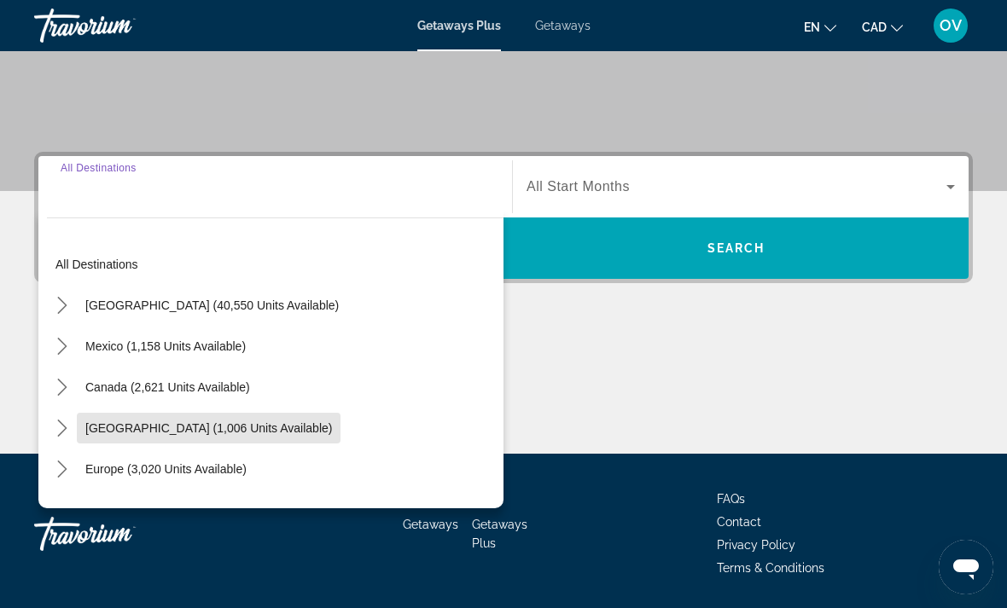
click at [340, 441] on span "Select destination: Caribbean & Atlantic Islands (1,006 units available)" at bounding box center [209, 428] width 264 height 41
type input "**********"
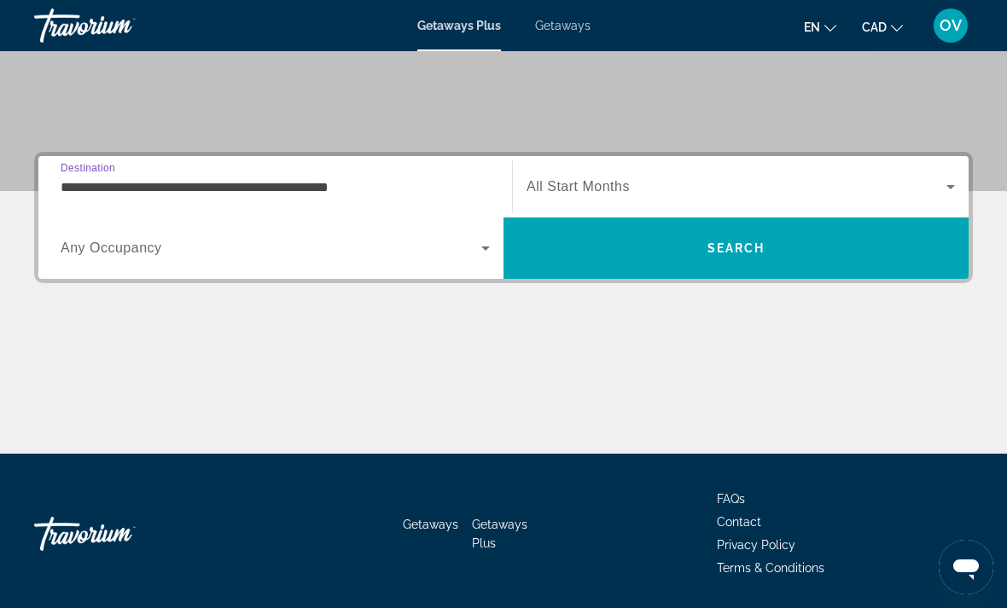
click at [584, 271] on span "Search" at bounding box center [735, 248] width 465 height 61
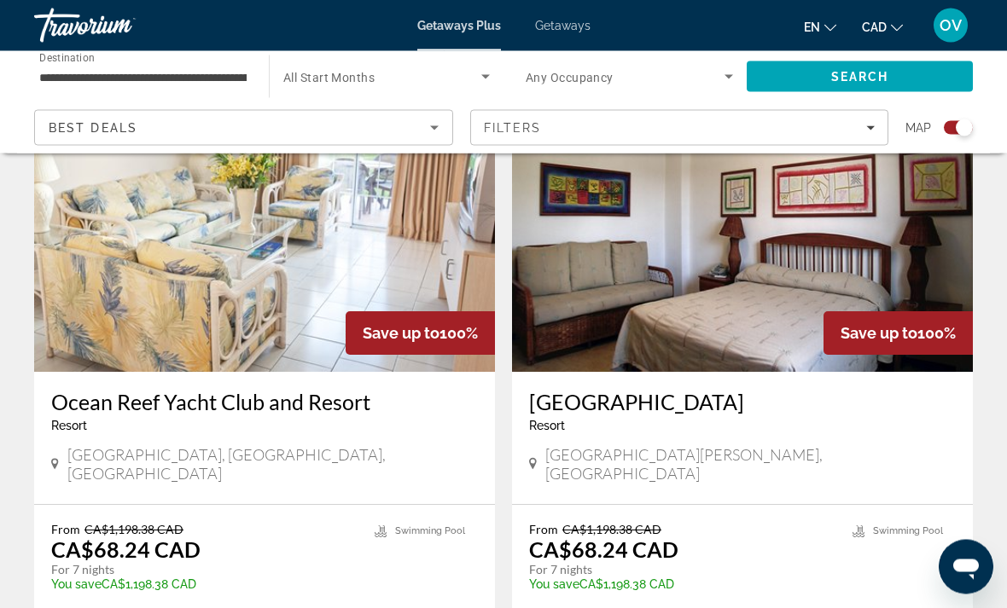
scroll to position [3838, 0]
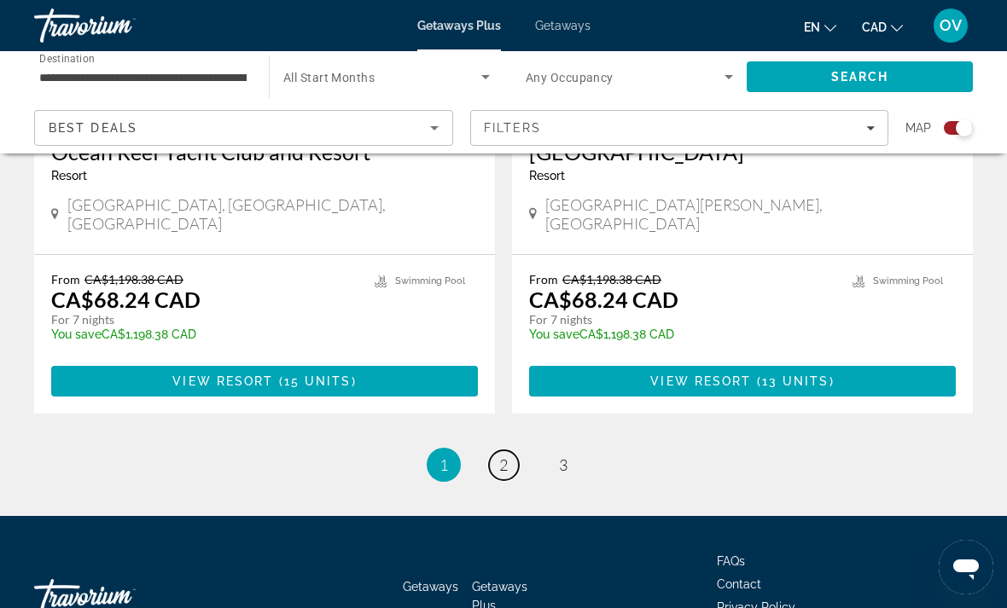
click at [500, 456] on span "2" at bounding box center [503, 465] width 9 height 19
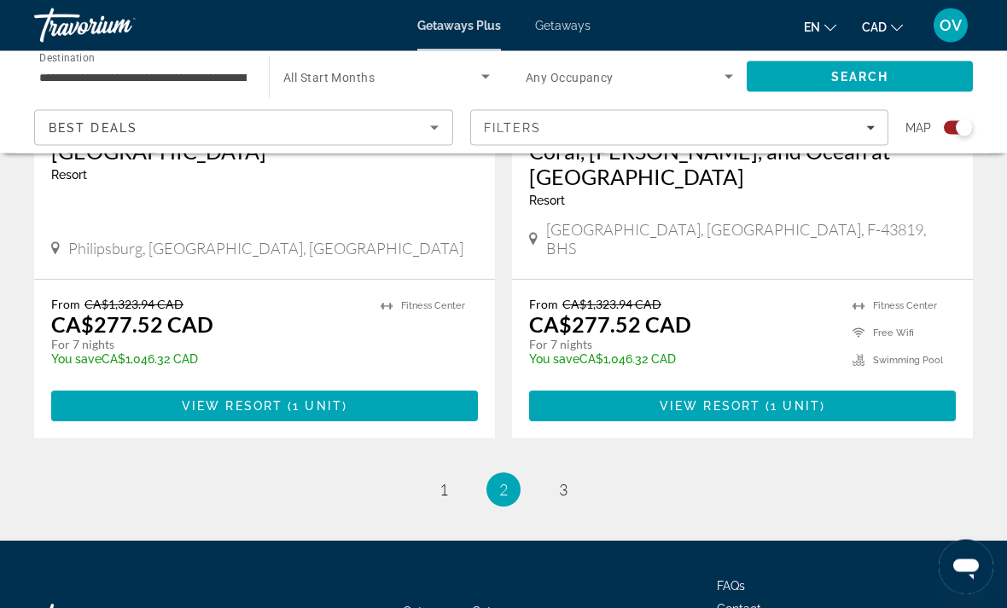
scroll to position [3864, 0]
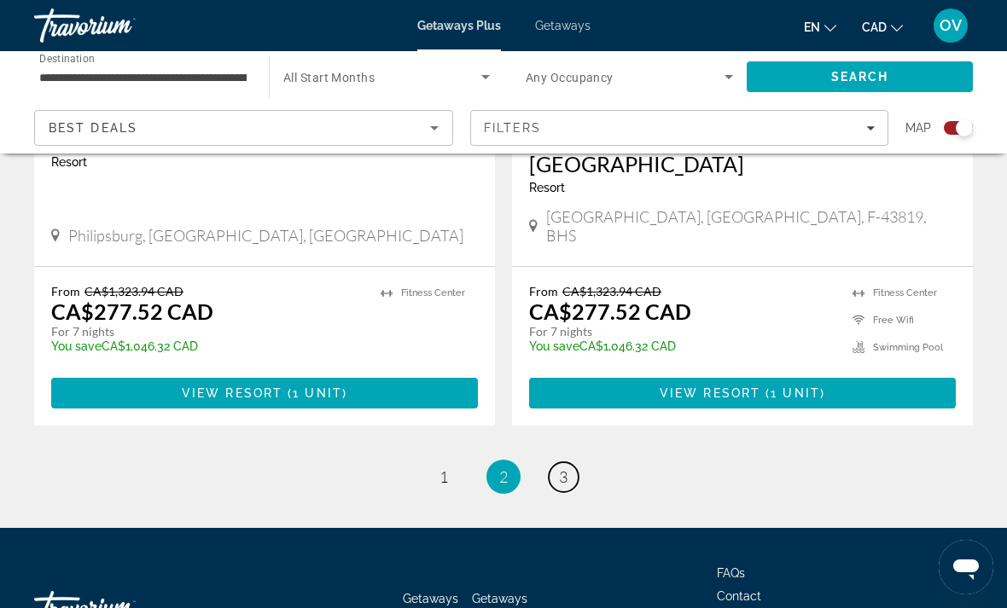
click at [559, 462] on link "page 3" at bounding box center [564, 477] width 30 height 30
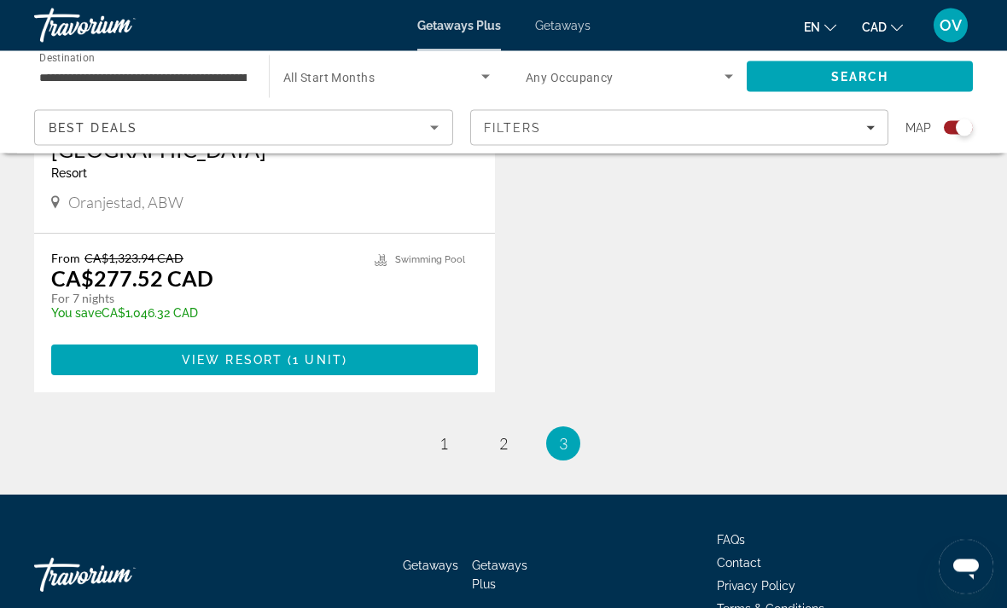
click at [427, 375] on span "Main content" at bounding box center [264, 360] width 427 height 41
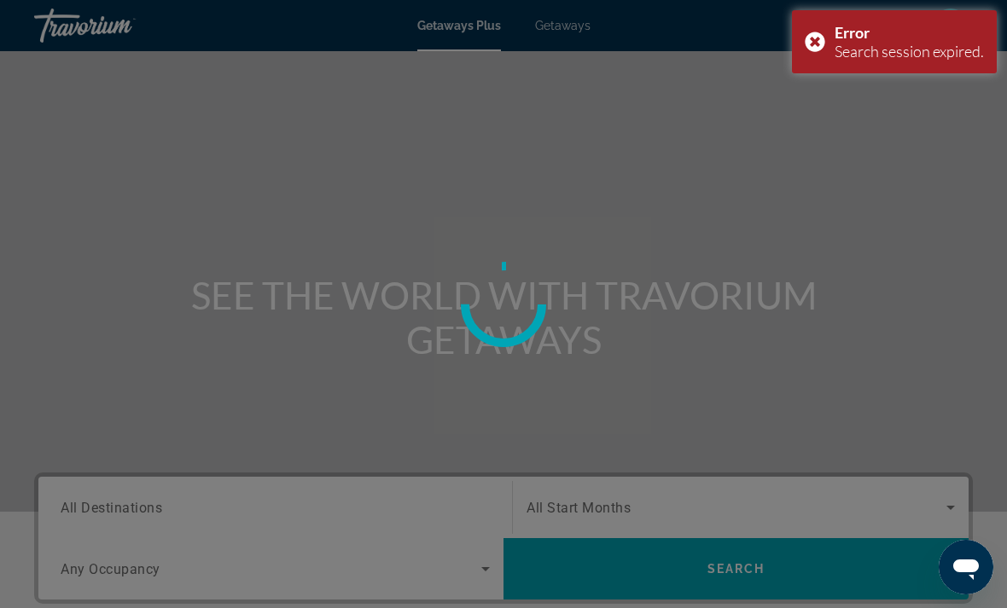
click at [813, 42] on div "Error Search session expired." at bounding box center [894, 41] width 205 height 63
